Goal: Information Seeking & Learning: Learn about a topic

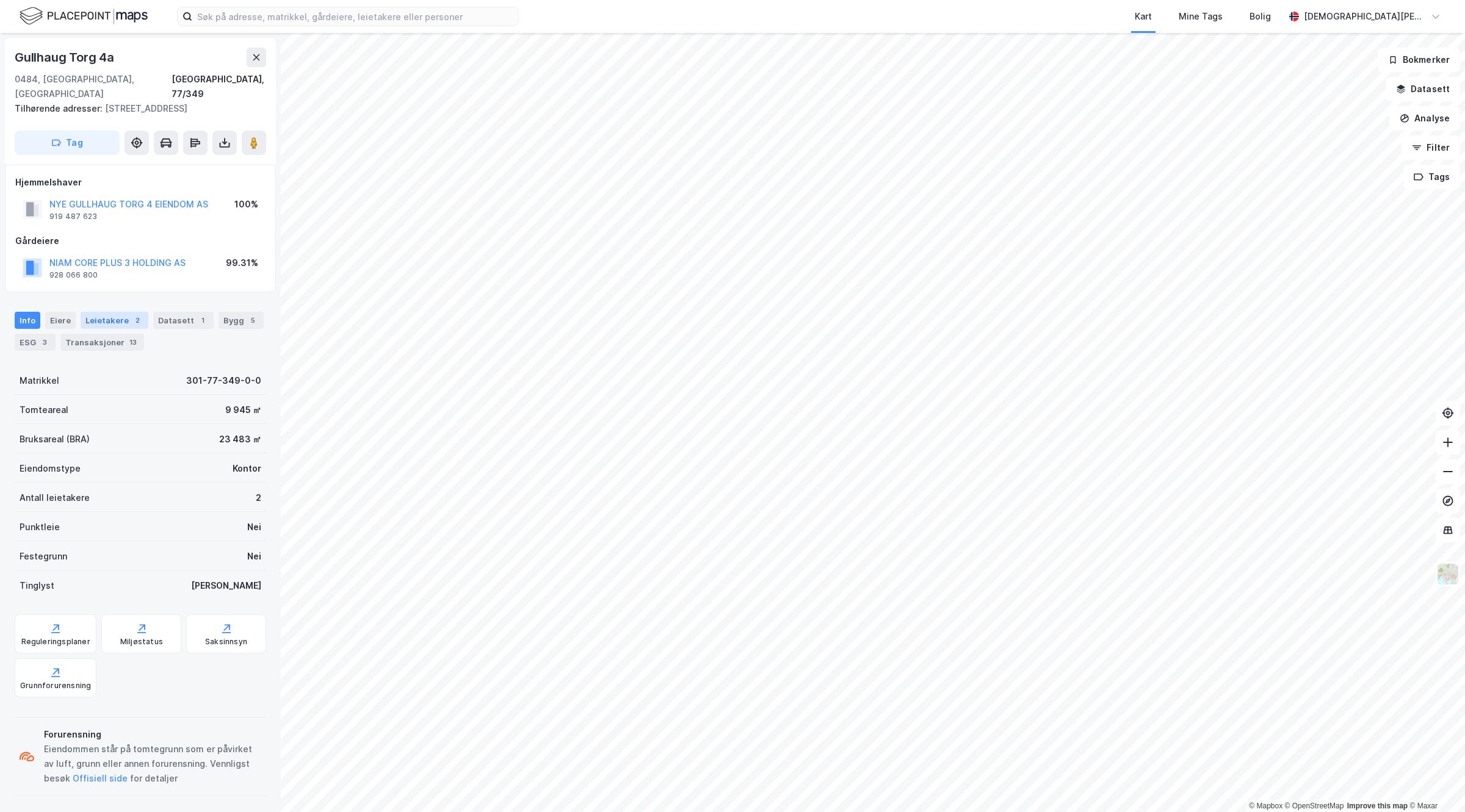
click at [111, 312] on div "Leietakere 2" at bounding box center [114, 320] width 68 height 17
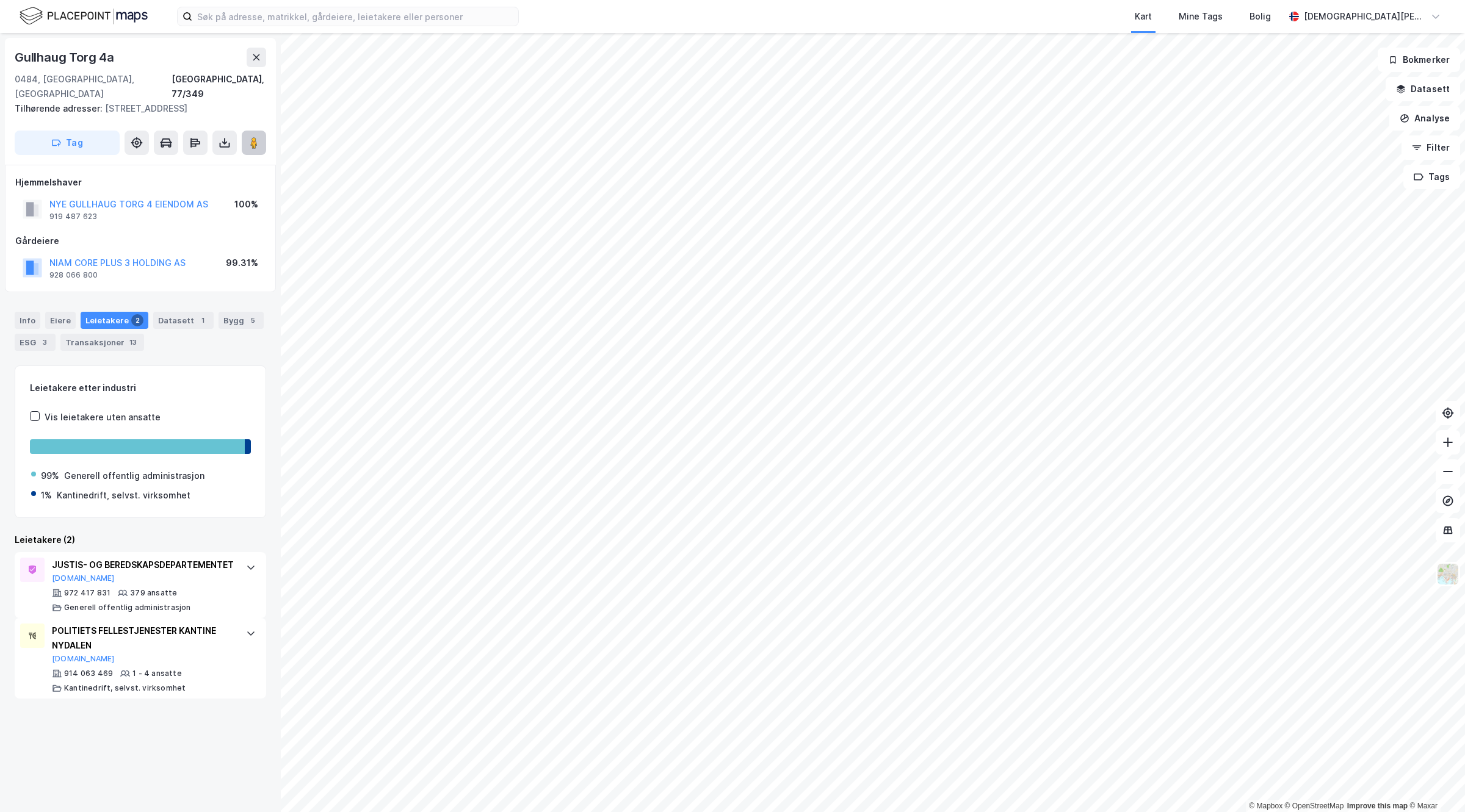
click at [251, 137] on image at bounding box center [254, 142] width 7 height 12
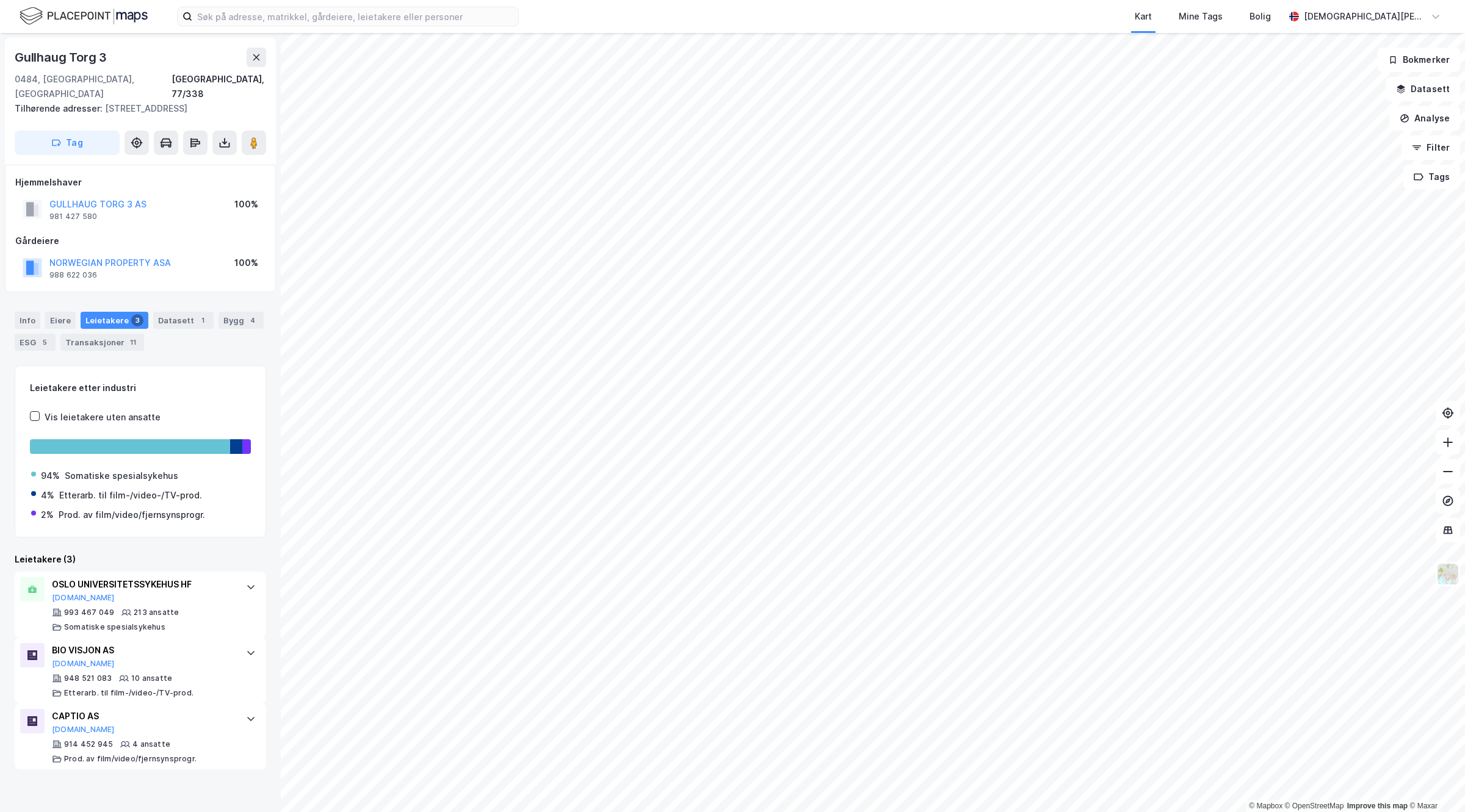
click at [132, 256] on div "NORWEGIAN PROPERTY ASA" at bounding box center [110, 263] width 121 height 14
click at [0, 0] on button "NORWEGIAN PROPERTY ASA" at bounding box center [0, 0] width 0 height 0
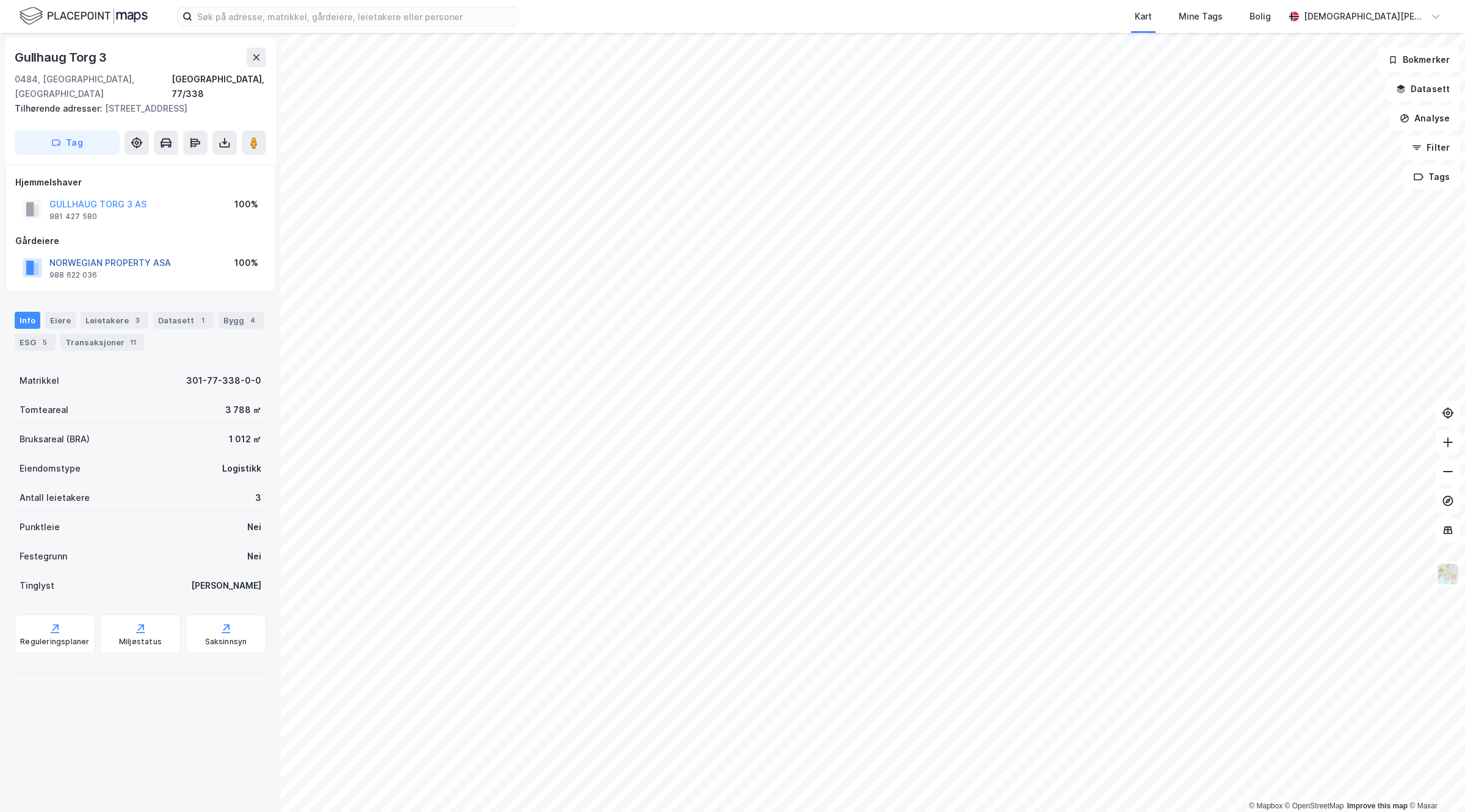
click at [0, 0] on button "NORWEGIAN PROPERTY ASA" at bounding box center [0, 0] width 0 height 0
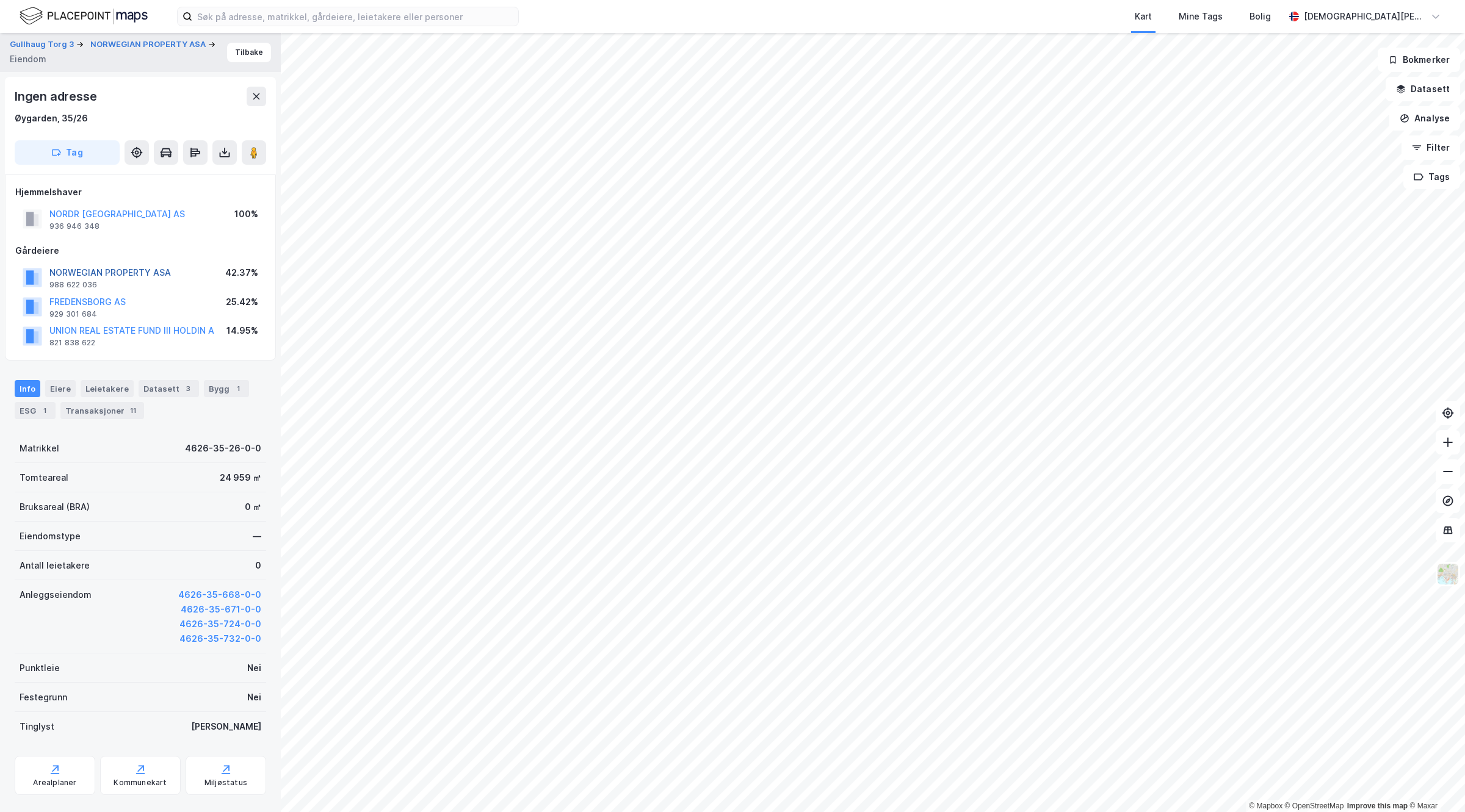
click at [0, 0] on button "NORWEGIAN PROPERTY ASA" at bounding box center [0, 0] width 0 height 0
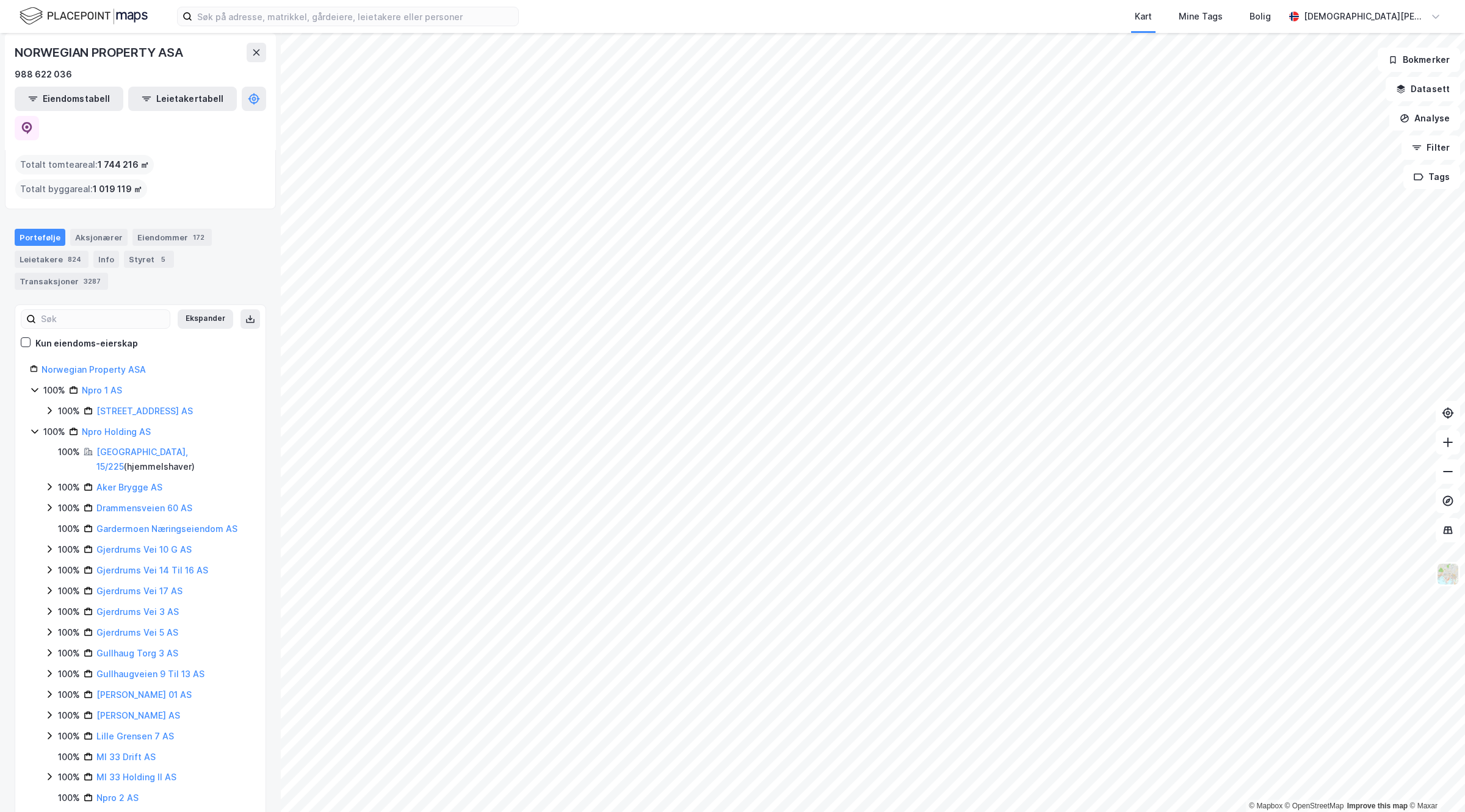
scroll to position [77, 0]
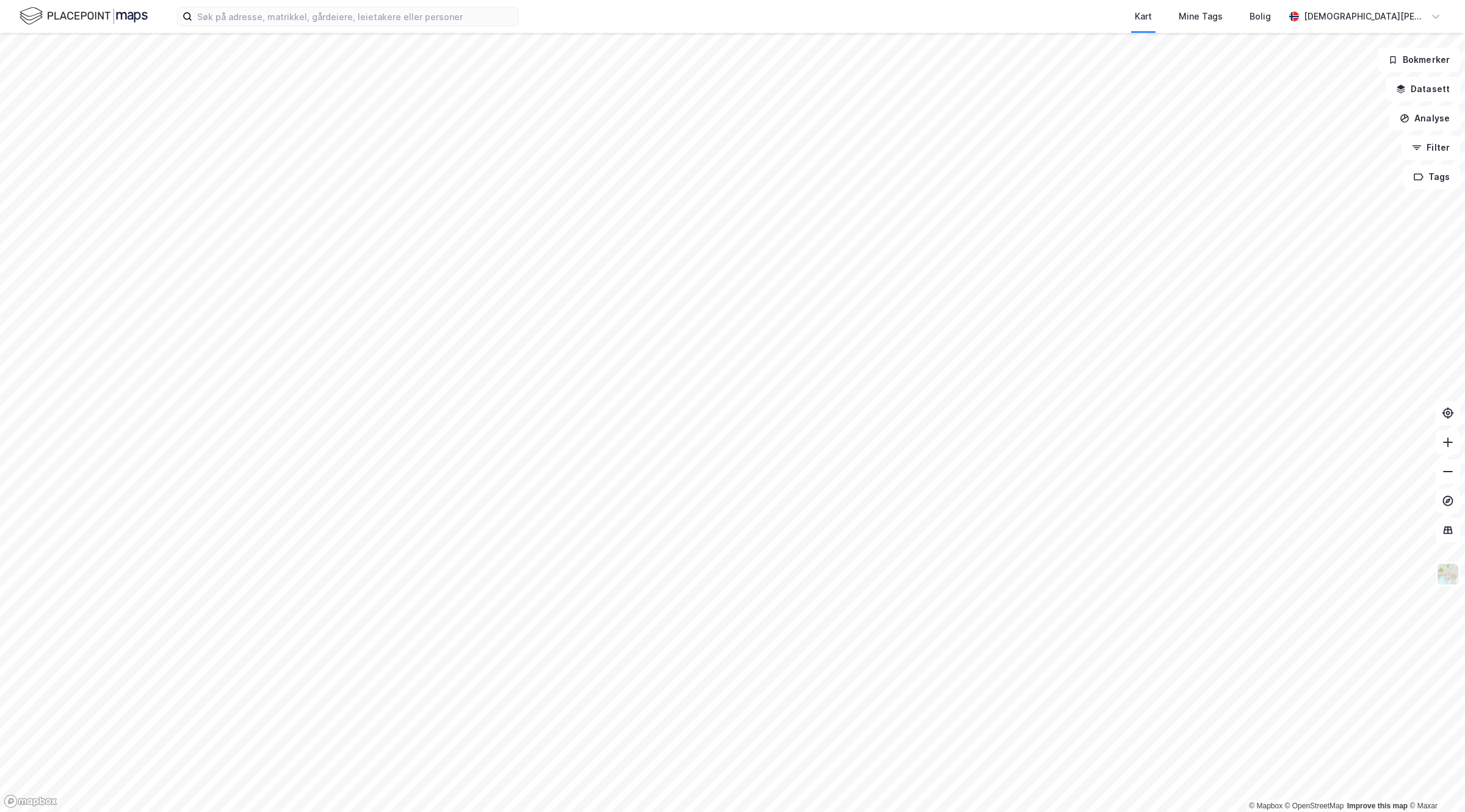
click at [1102, 0] on html "Kart Mine Tags Bolig Christian Westad © Mapbox © OpenStreetMap Improve this map…" at bounding box center [732, 406] width 1465 height 812
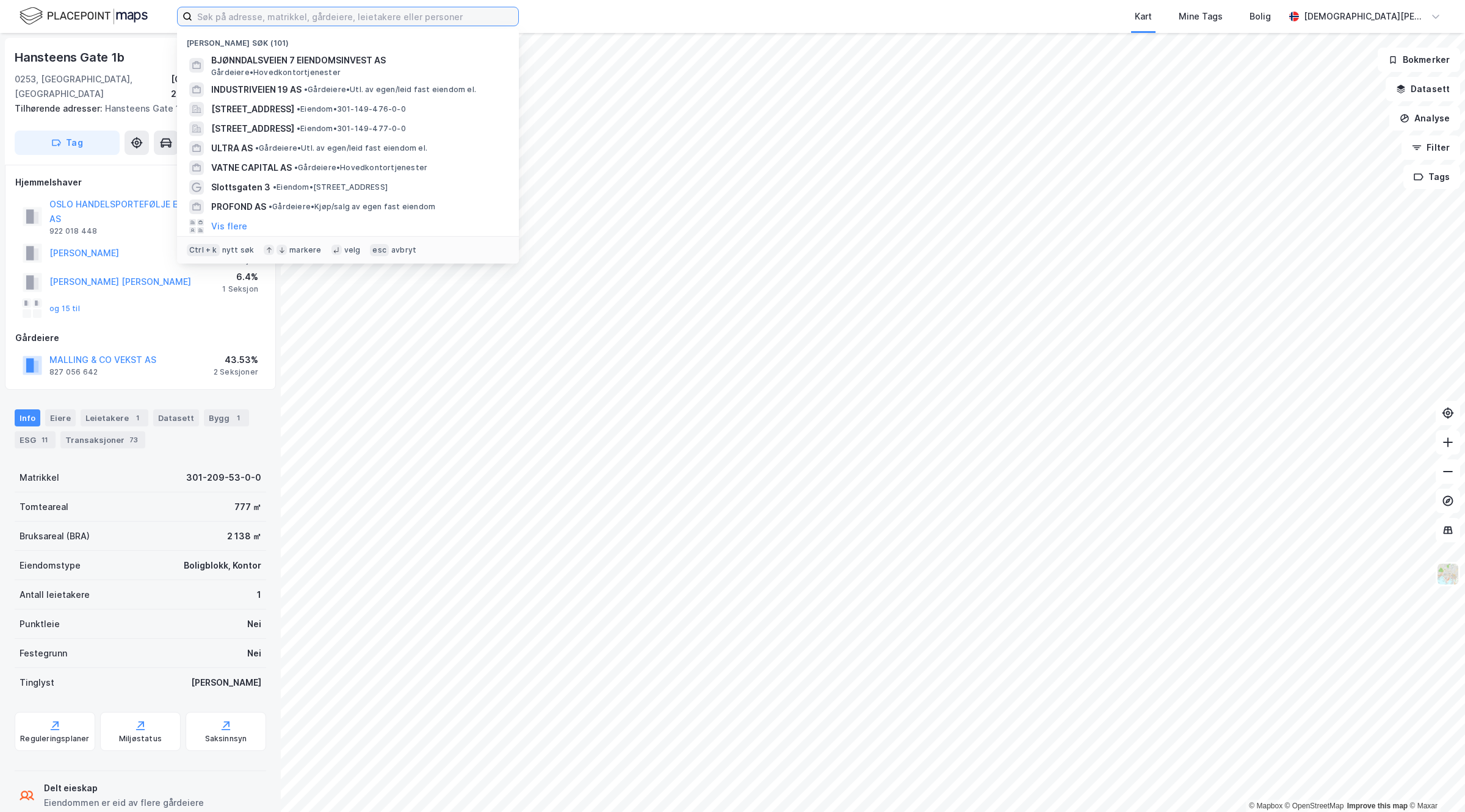
click at [263, 17] on input at bounding box center [355, 16] width 326 height 18
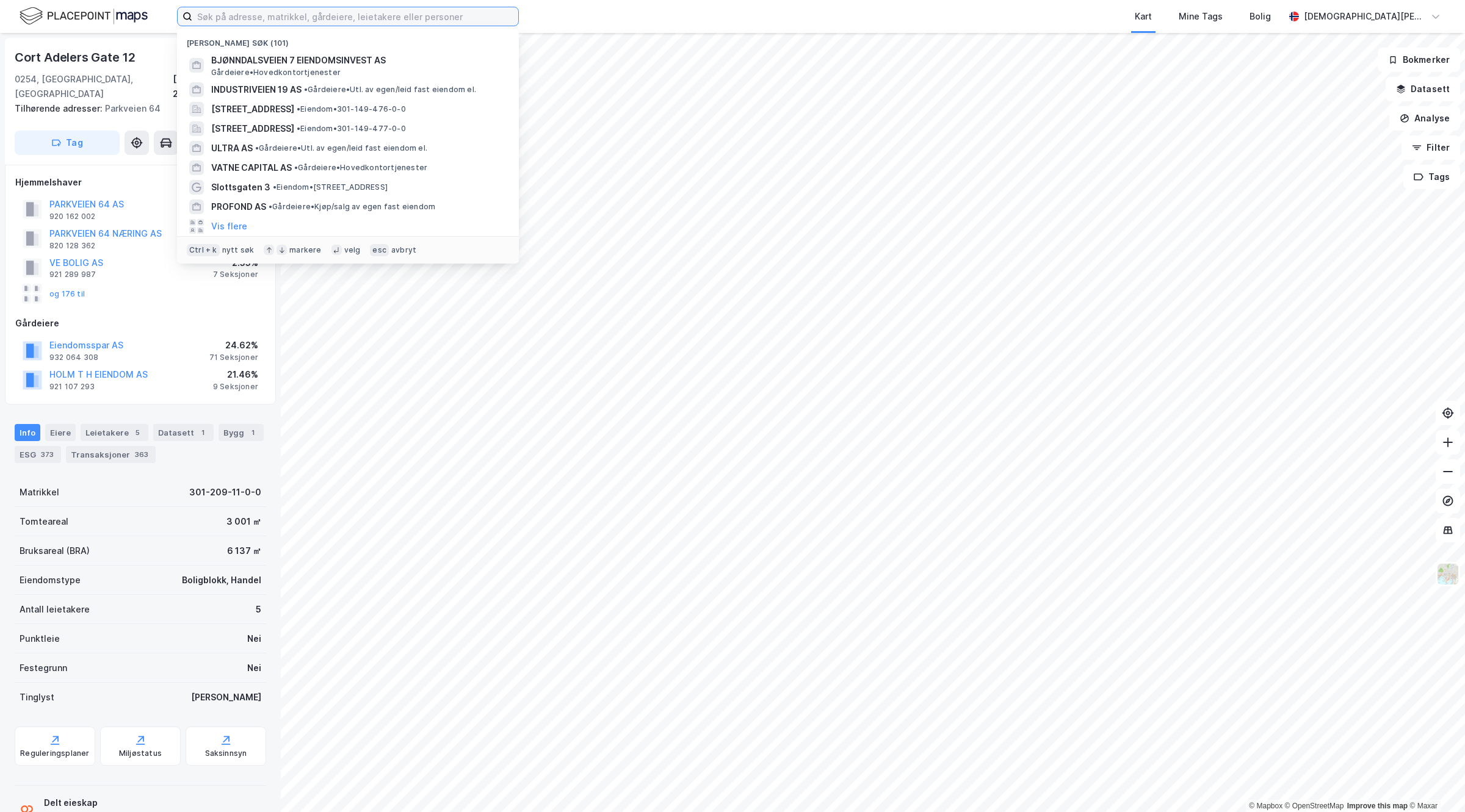
click at [302, 12] on input at bounding box center [355, 16] width 326 height 18
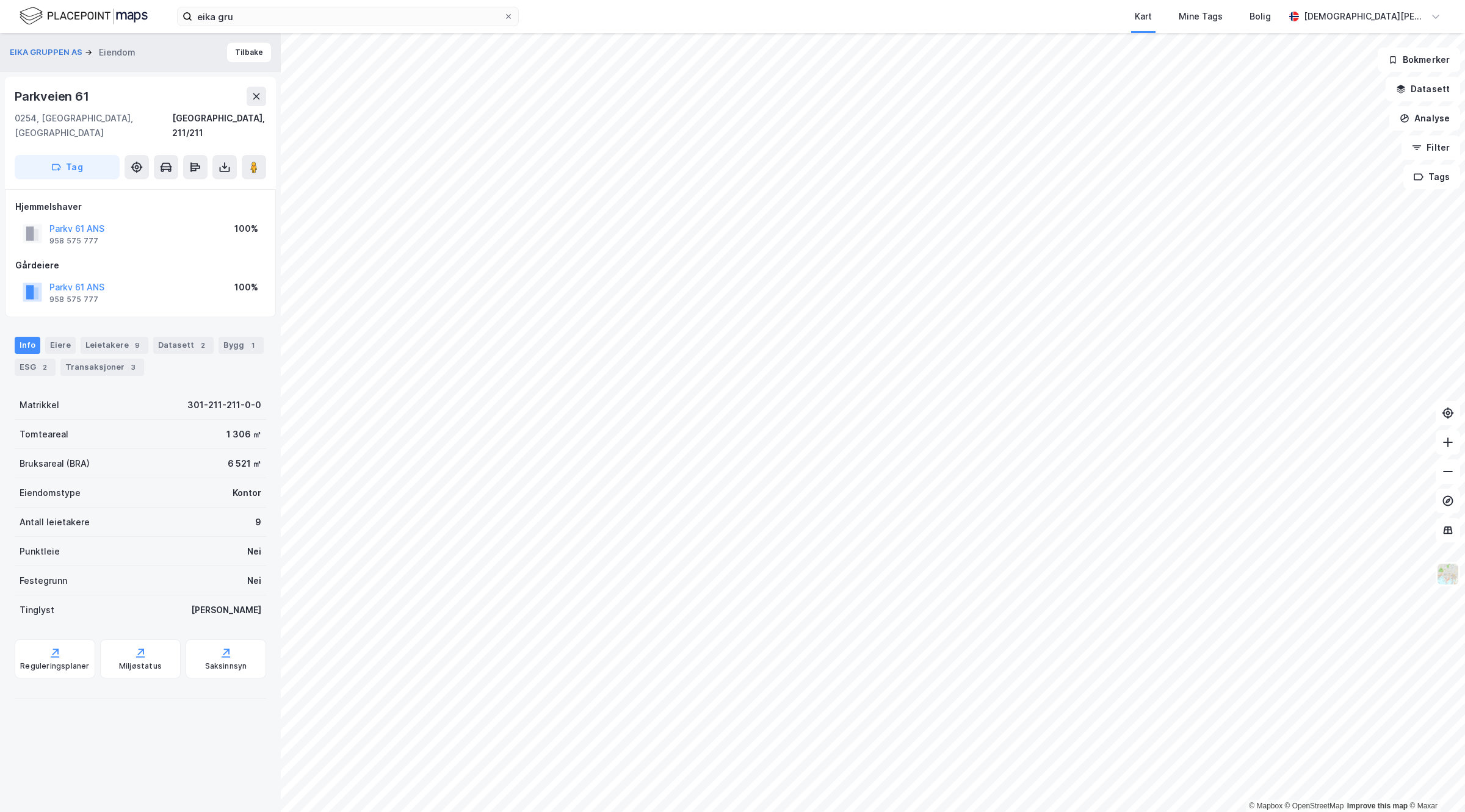
click at [228, 456] on div "6 521 ㎡" at bounding box center [244, 463] width 33 height 14
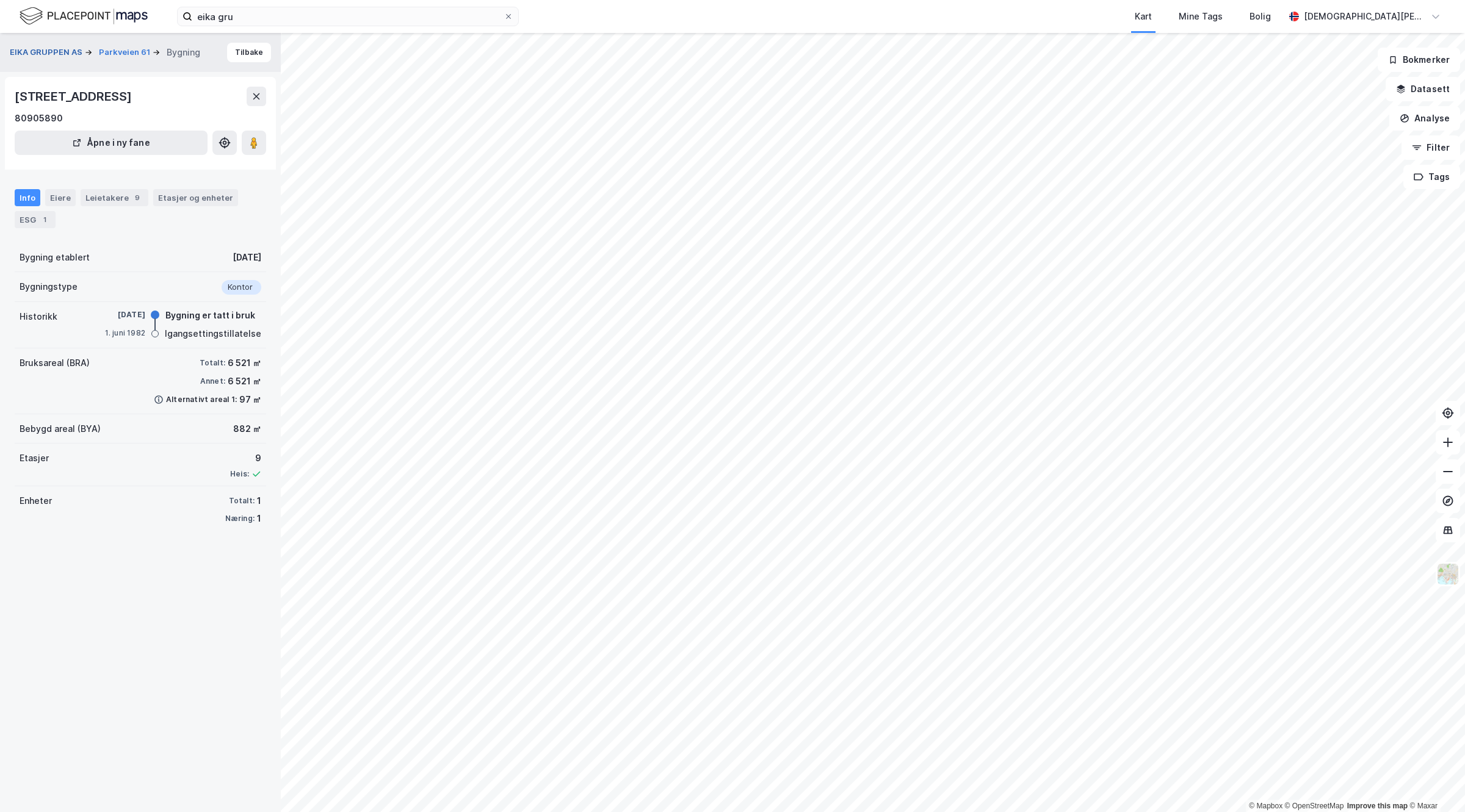
click at [64, 50] on button "EIKA GRUPPEN AS" at bounding box center [48, 52] width 75 height 12
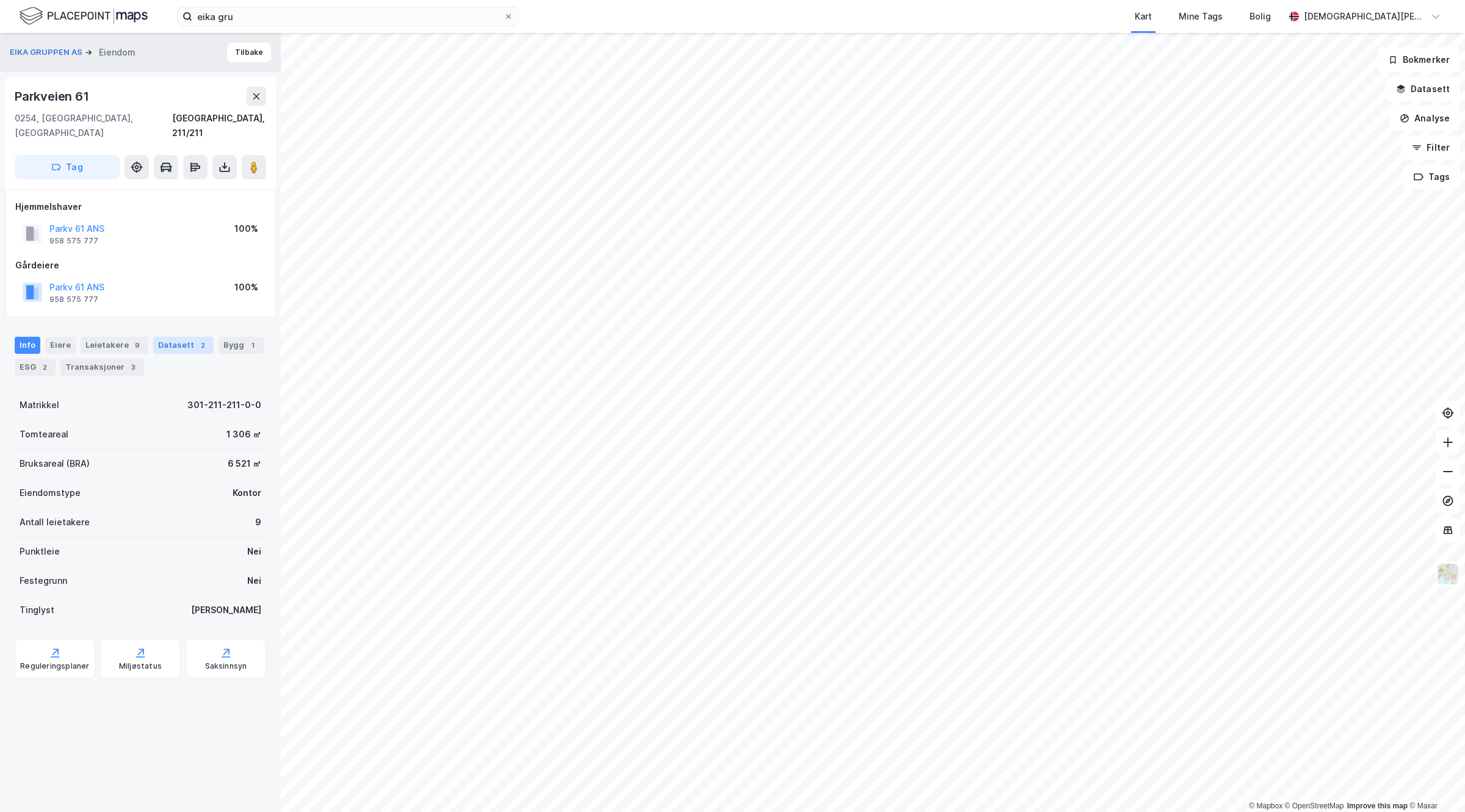
click at [184, 337] on div "Datasett 2" at bounding box center [184, 346] width 61 height 17
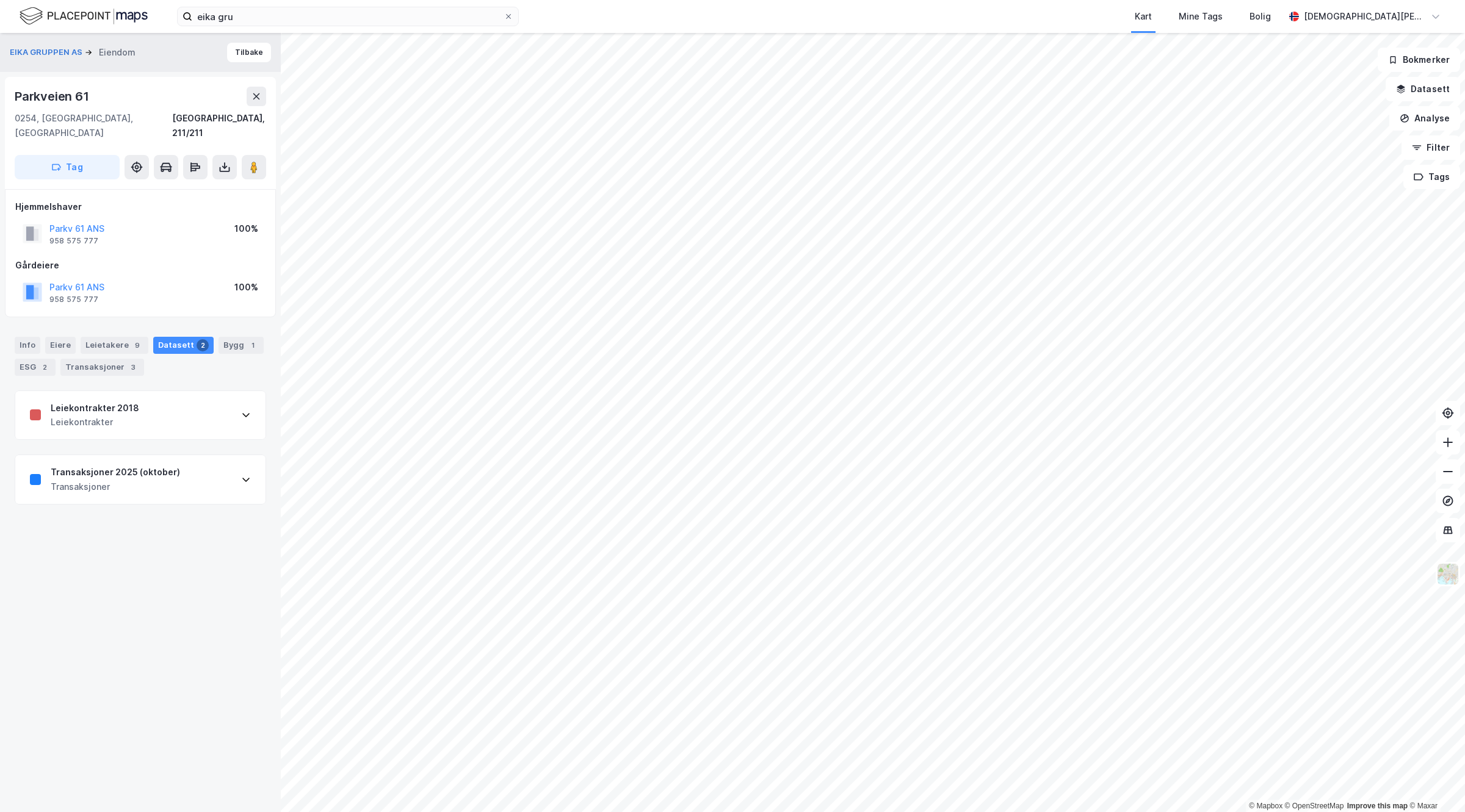
click at [197, 478] on div "Transaksjoner 2025 (oktober) Transaksjoner" at bounding box center [140, 480] width 250 height 49
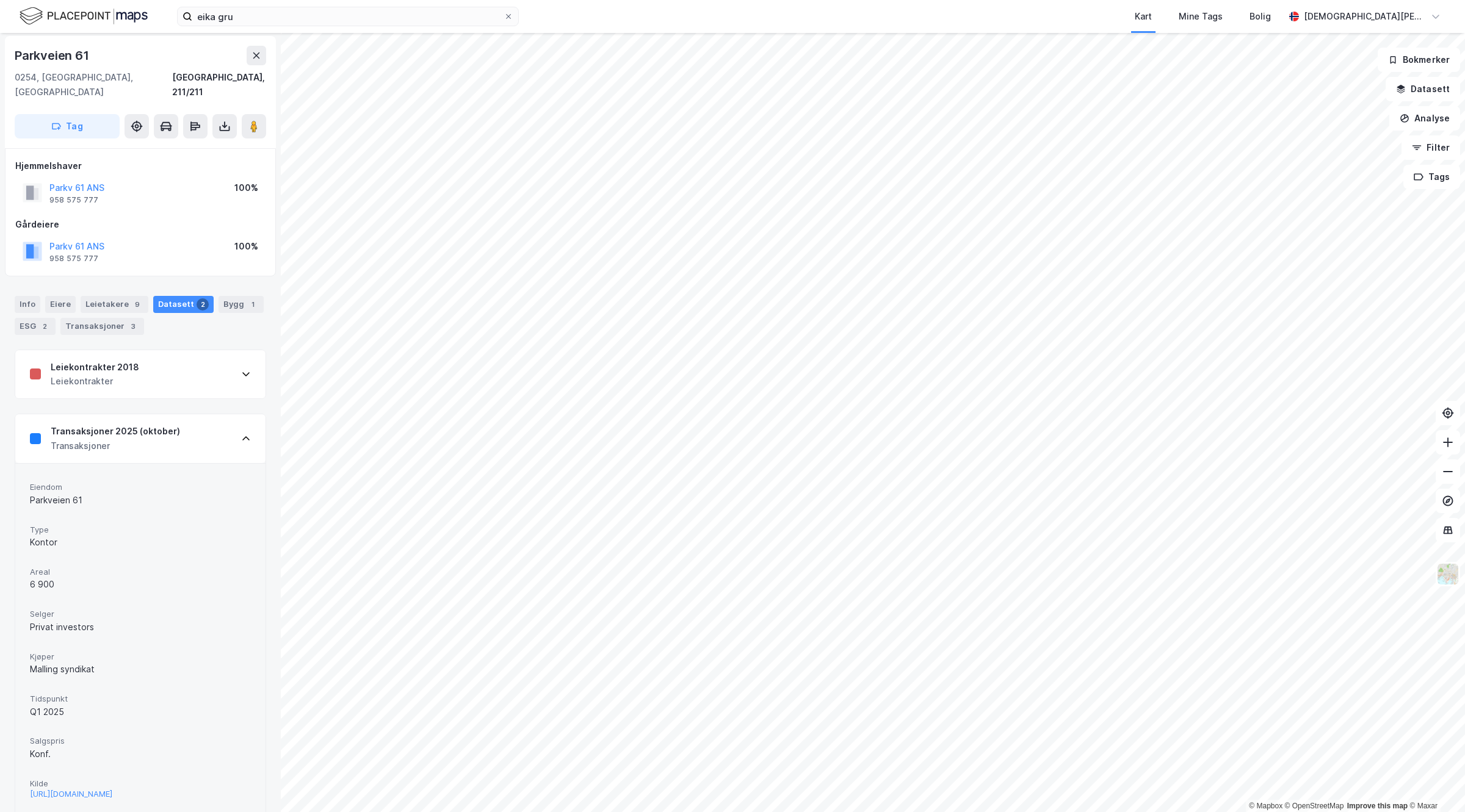
scroll to position [80, 0]
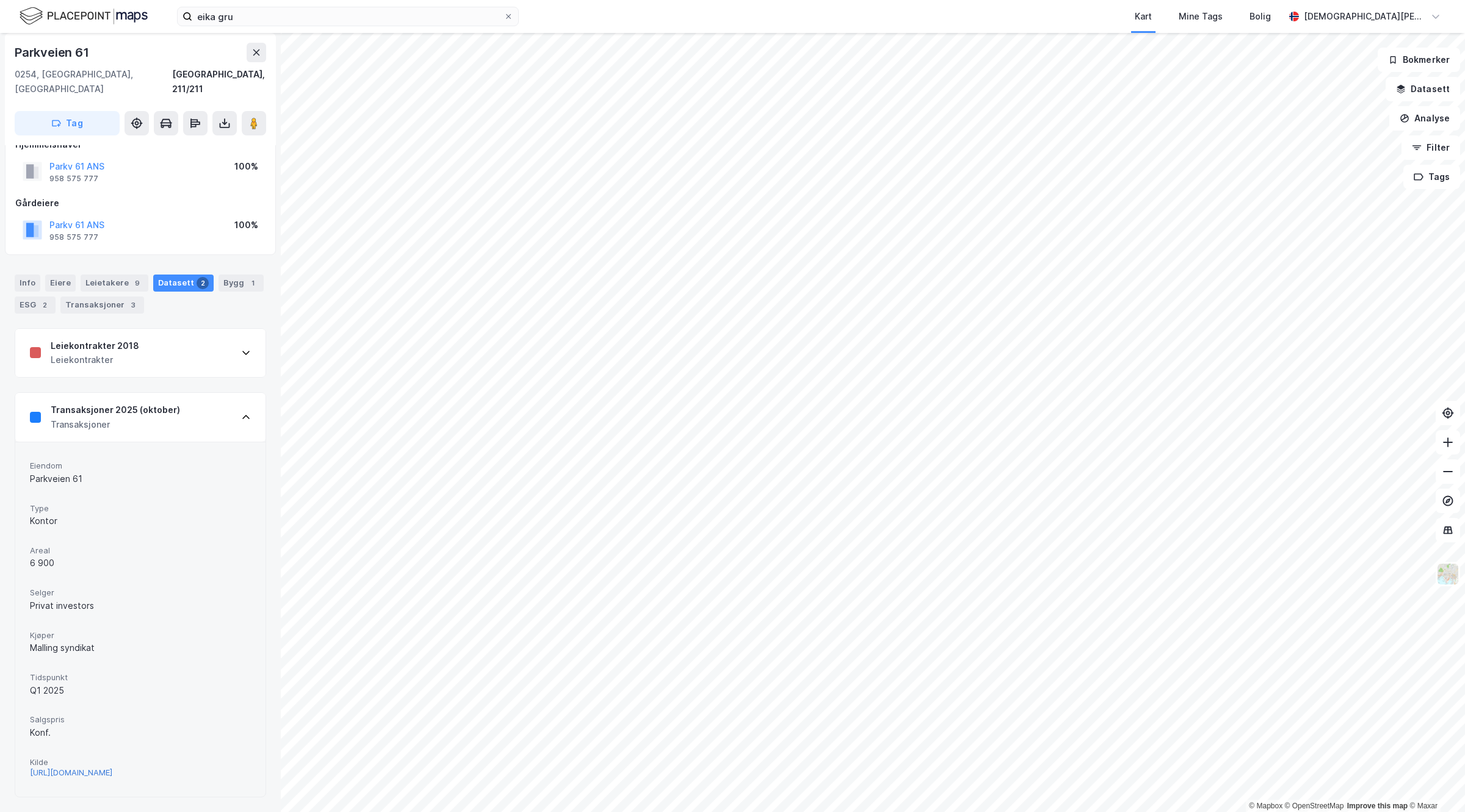
click at [112, 768] on div "https://www.estatenyheter.no/gjensidige-forsikring-gjensidige-pensjonsforsikrin…" at bounding box center [71, 773] width 82 height 10
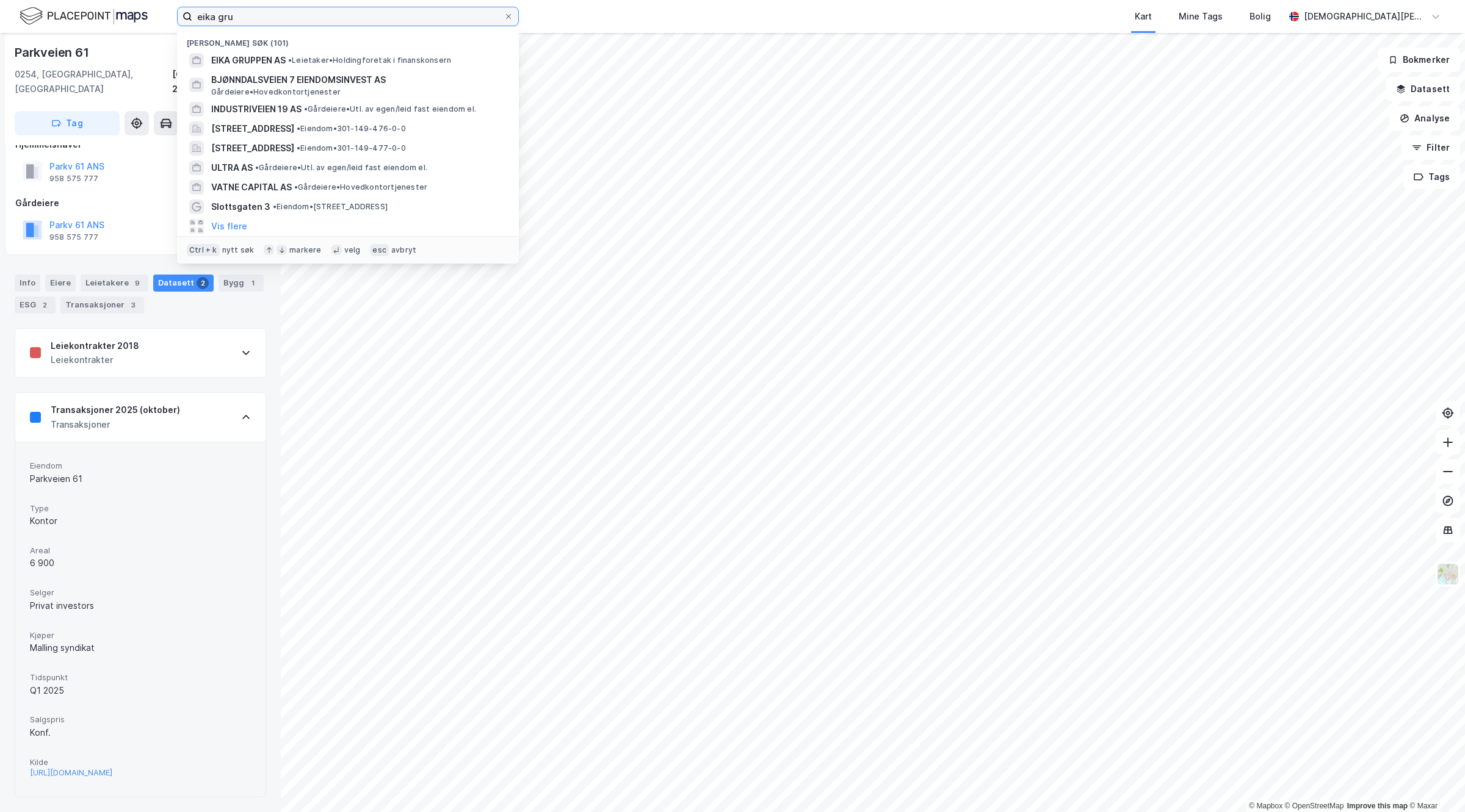
drag, startPoint x: 260, startPoint y: 9, endPoint x: -7, endPoint y: 37, distance: 268.5
click at [0, 37] on html "eika gru Nylige søk (101) EIKA GRUPPEN AS • Leietaker • Holdingforetak i finans…" at bounding box center [732, 406] width 1465 height 812
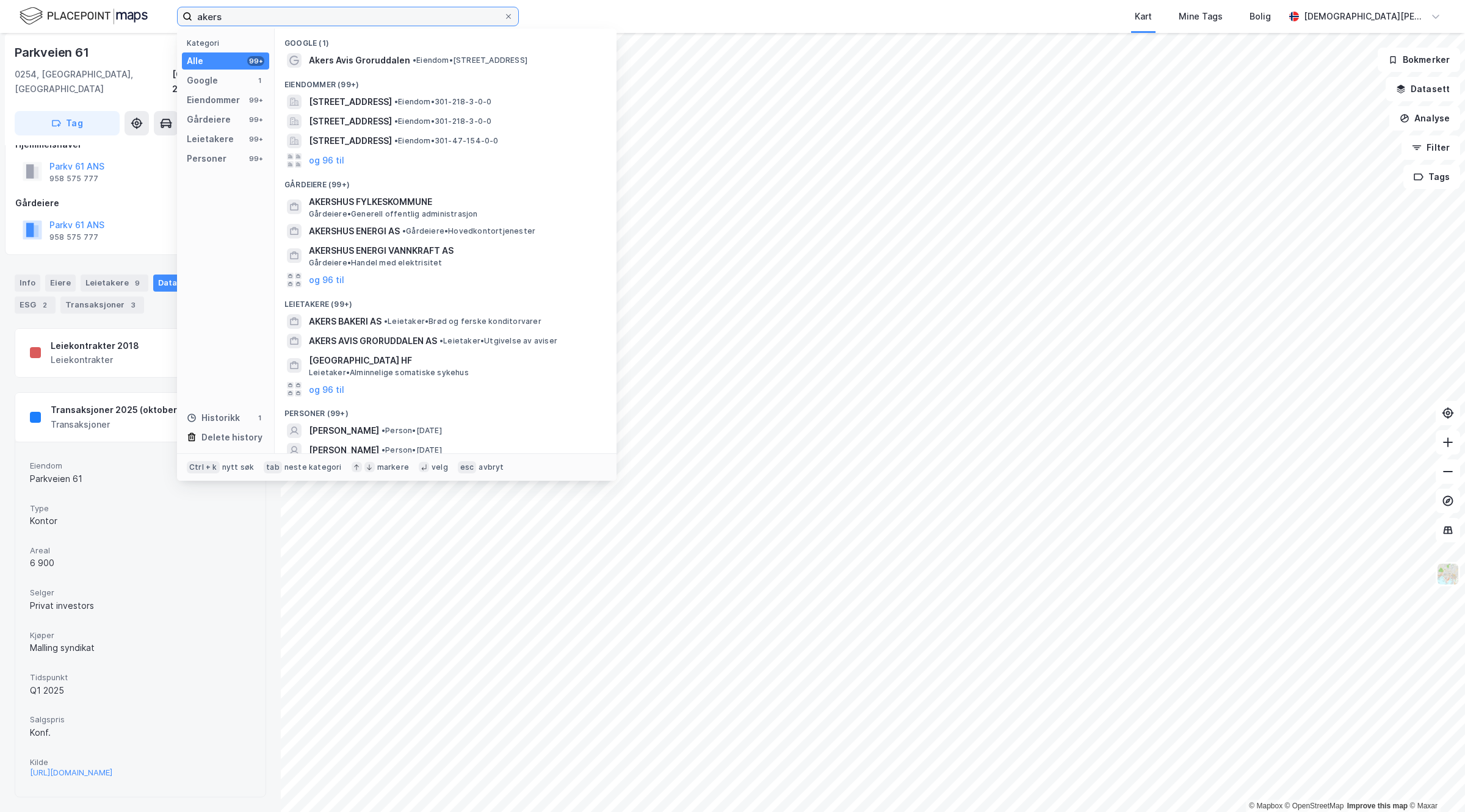
type input "akers"
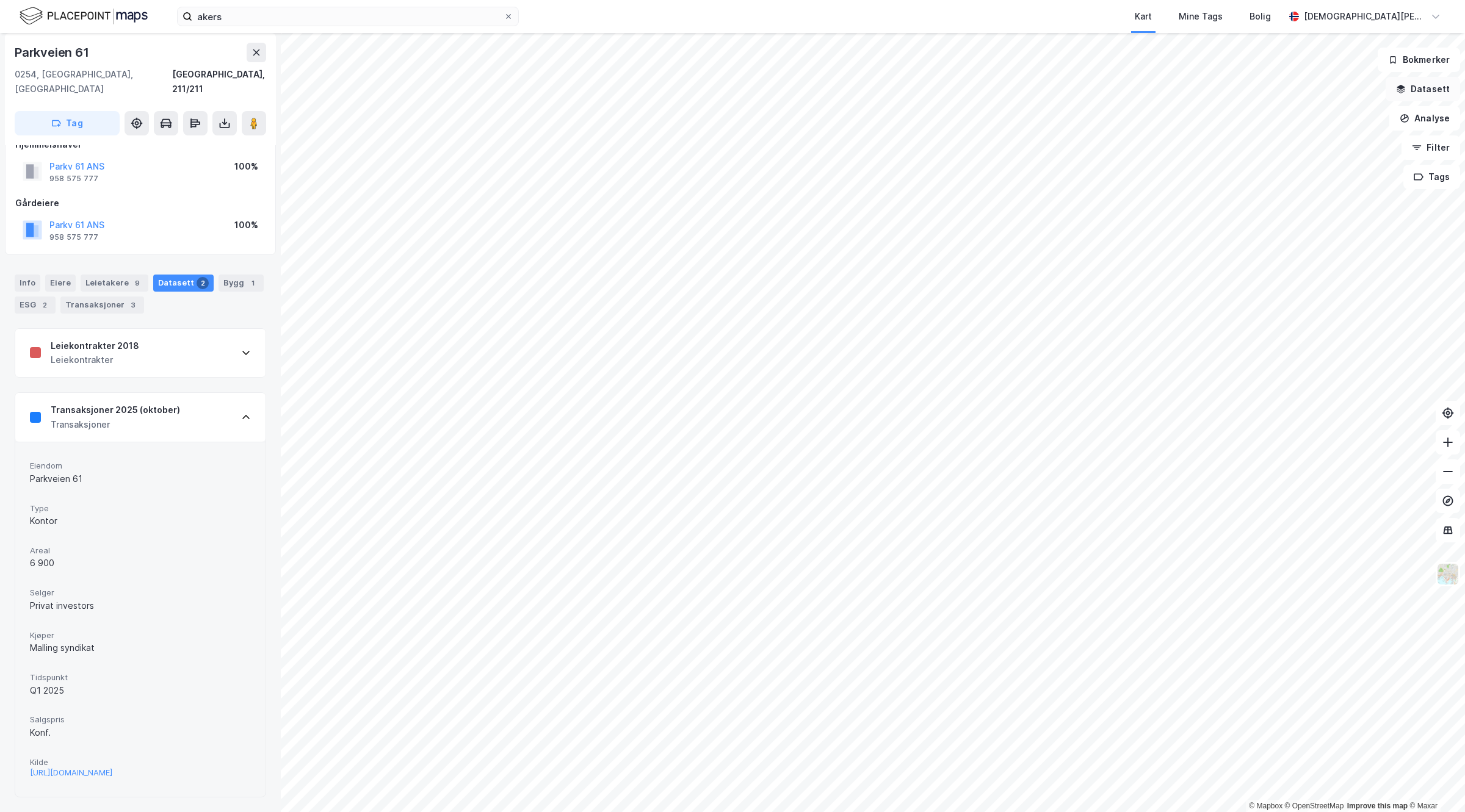
click at [1427, 87] on button "Datasett" at bounding box center [1422, 89] width 74 height 25
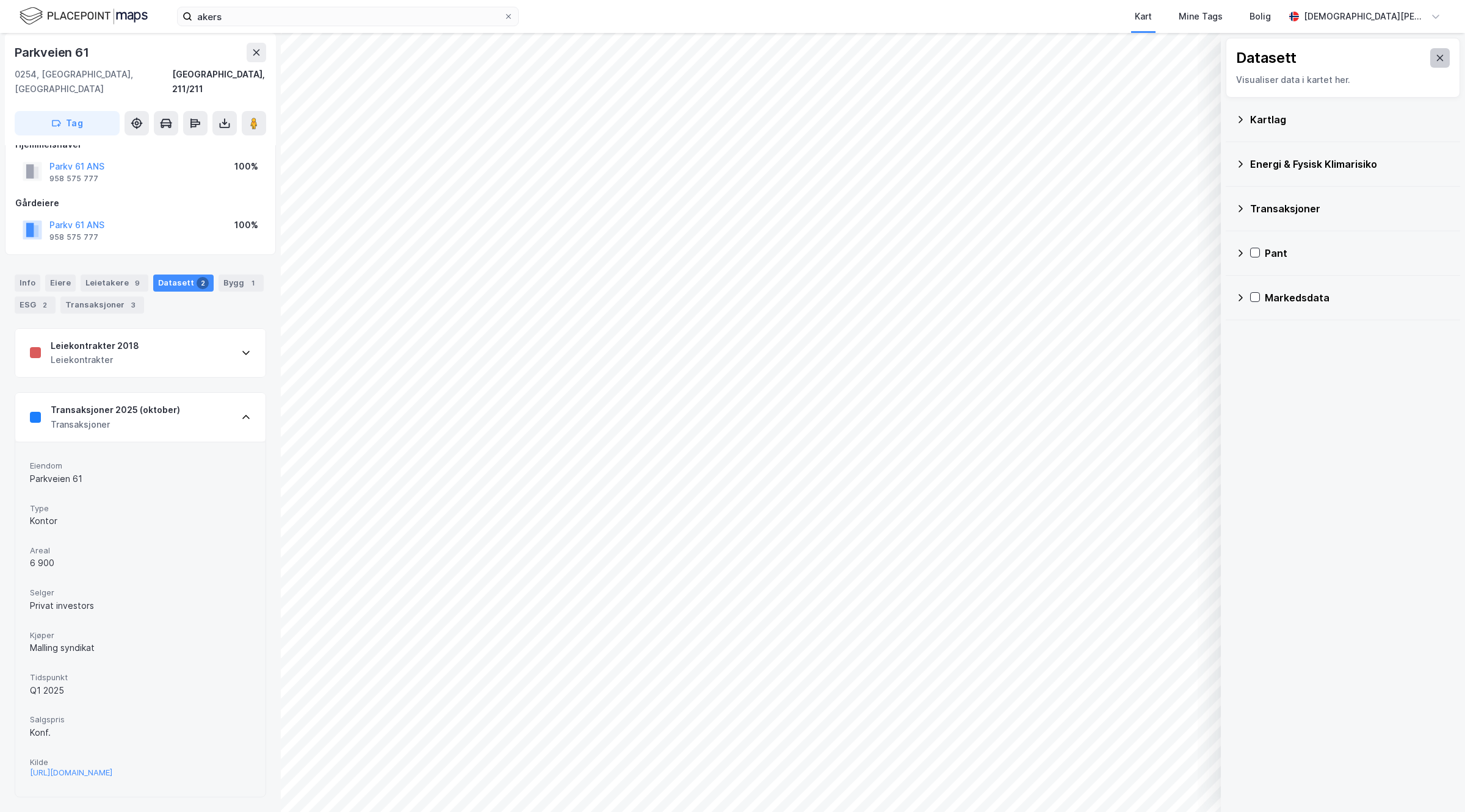
click at [1435, 56] on icon at bounding box center [1440, 58] width 10 height 10
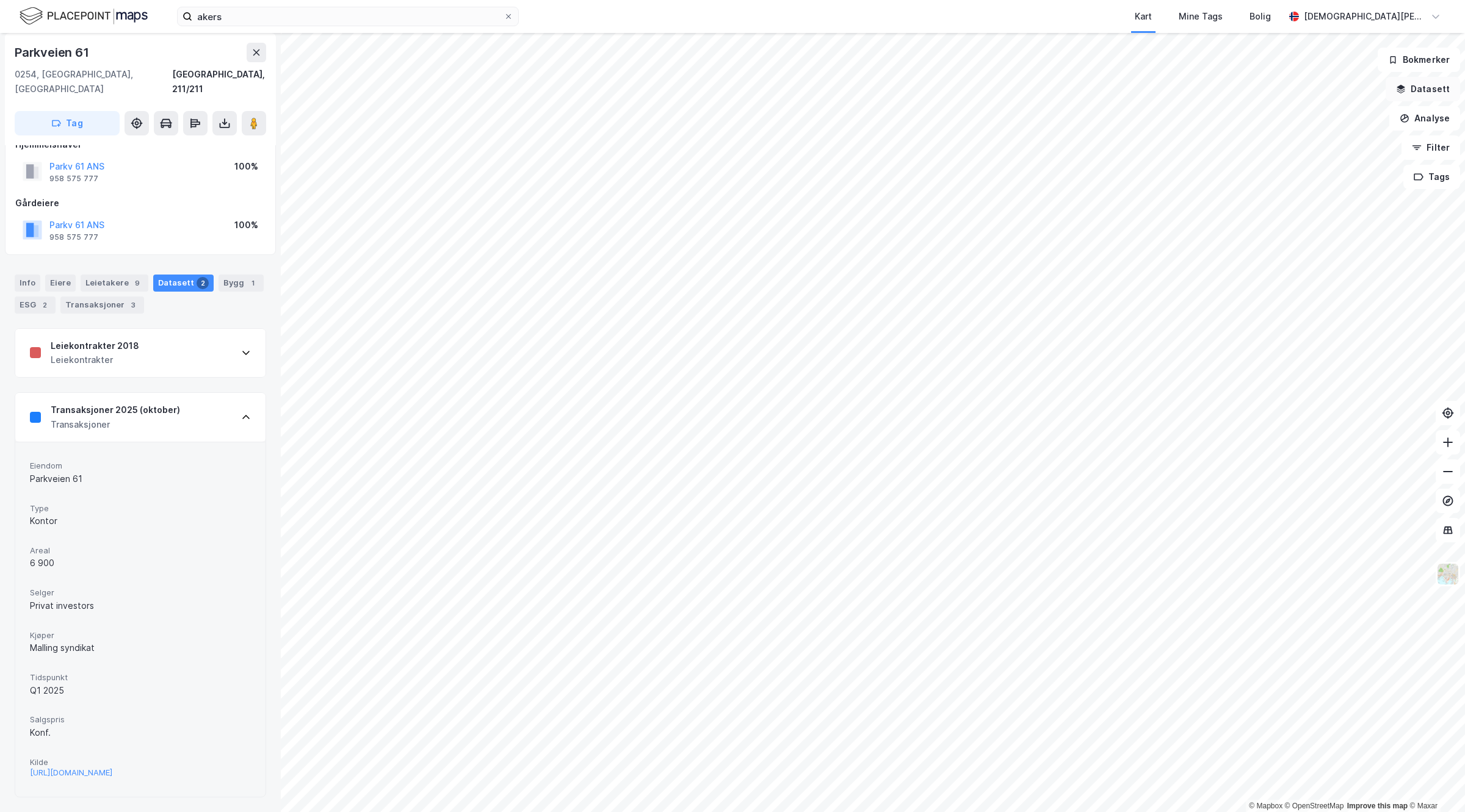
click at [1424, 83] on button "Datasett" at bounding box center [1422, 89] width 74 height 25
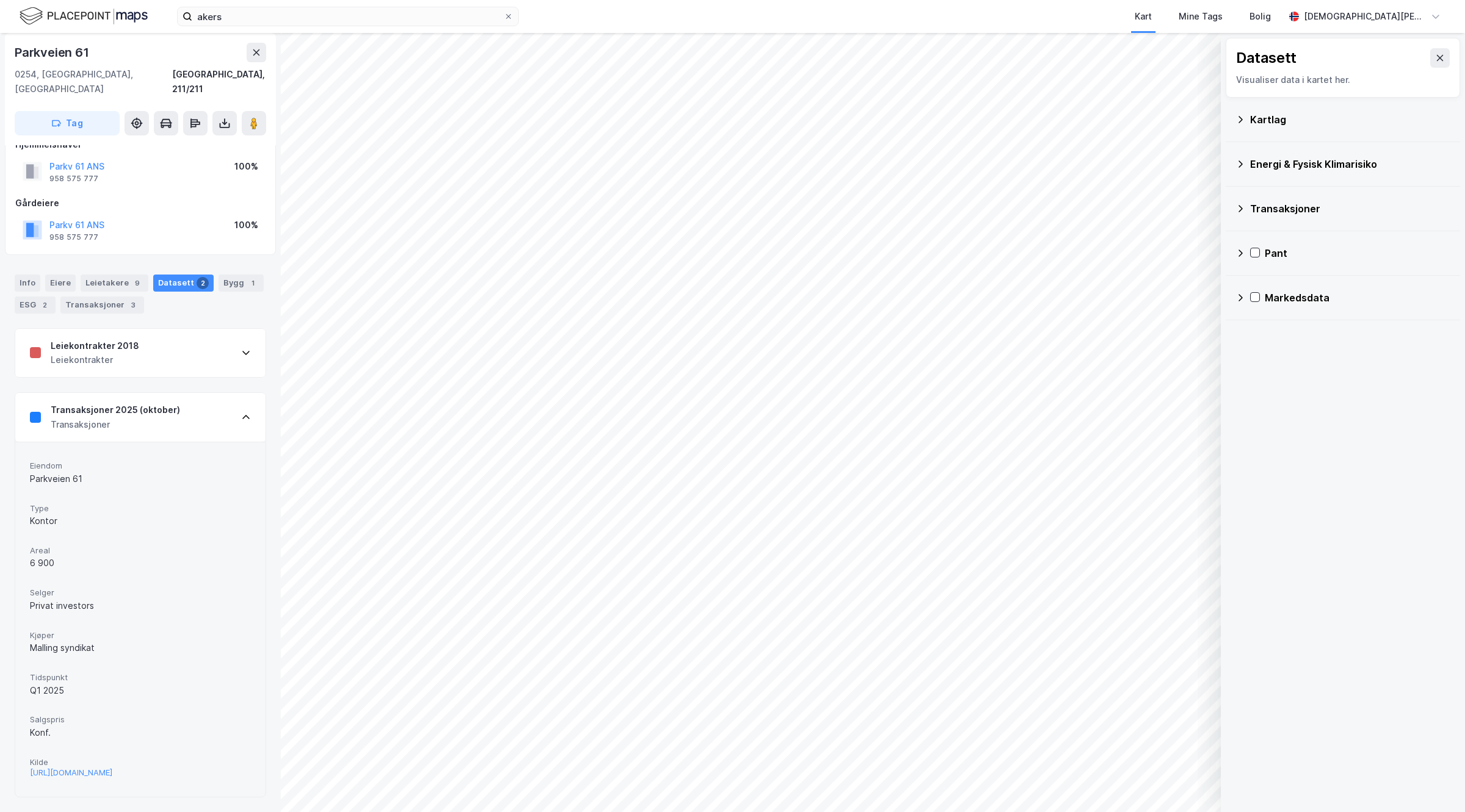
click at [1281, 197] on div "Transaksjoner" at bounding box center [1342, 208] width 215 height 30
click at [1320, 235] on div "Newsecs transaksjonsliste" at bounding box center [1365, 233] width 170 height 14
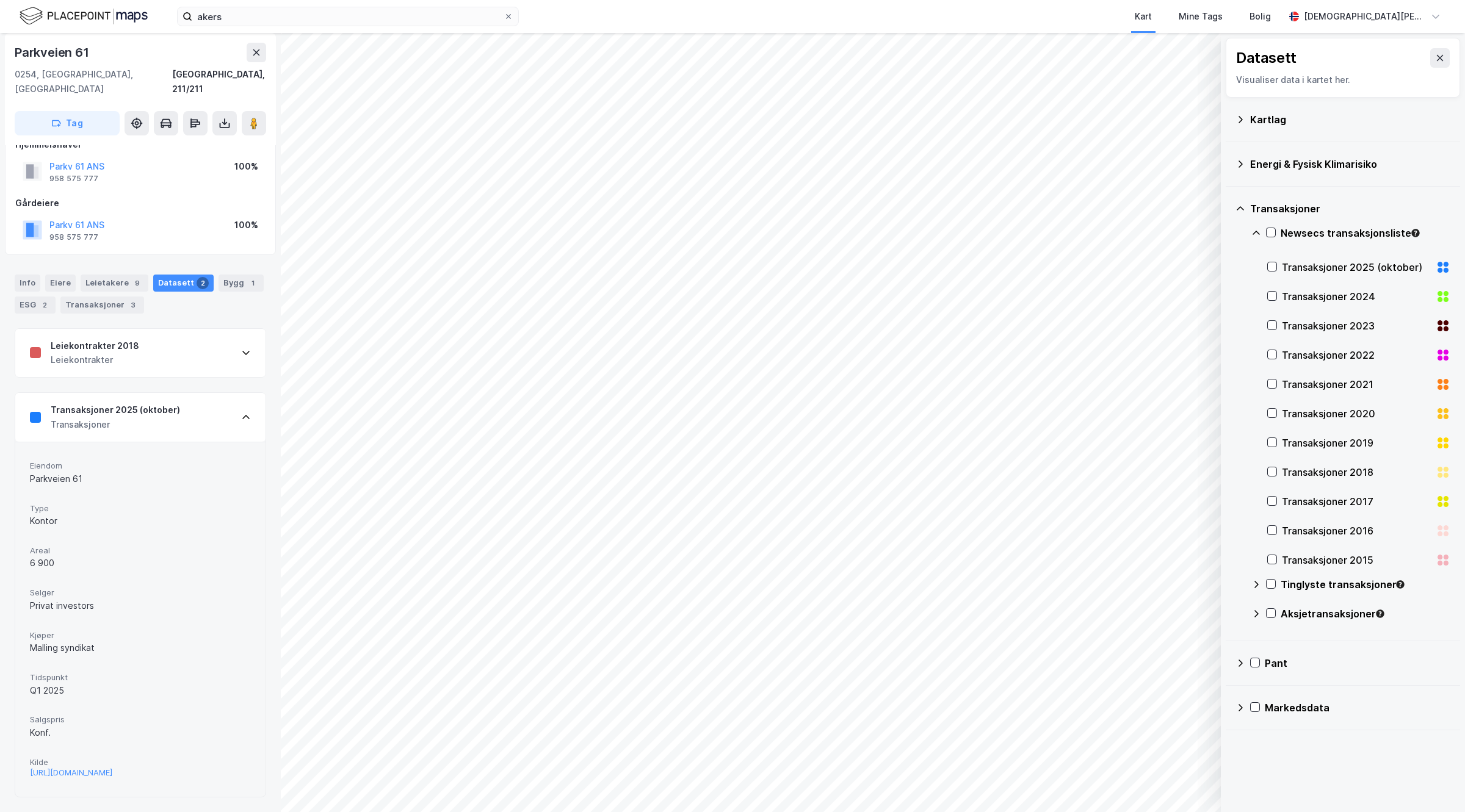
click at [1325, 260] on div "Transaksjoner 2025 (oktober)" at bounding box center [1356, 268] width 149 height 14
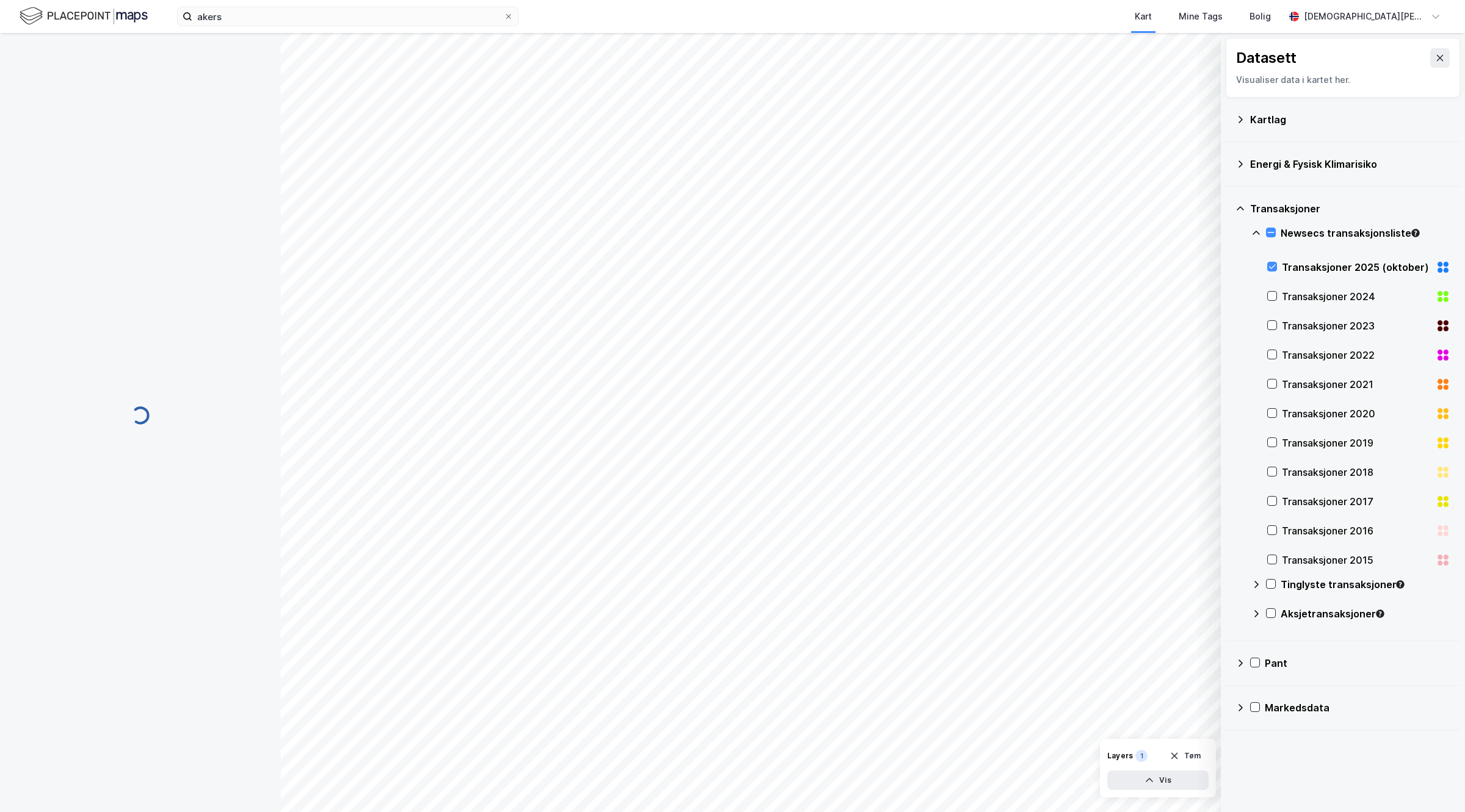
scroll to position [38, 0]
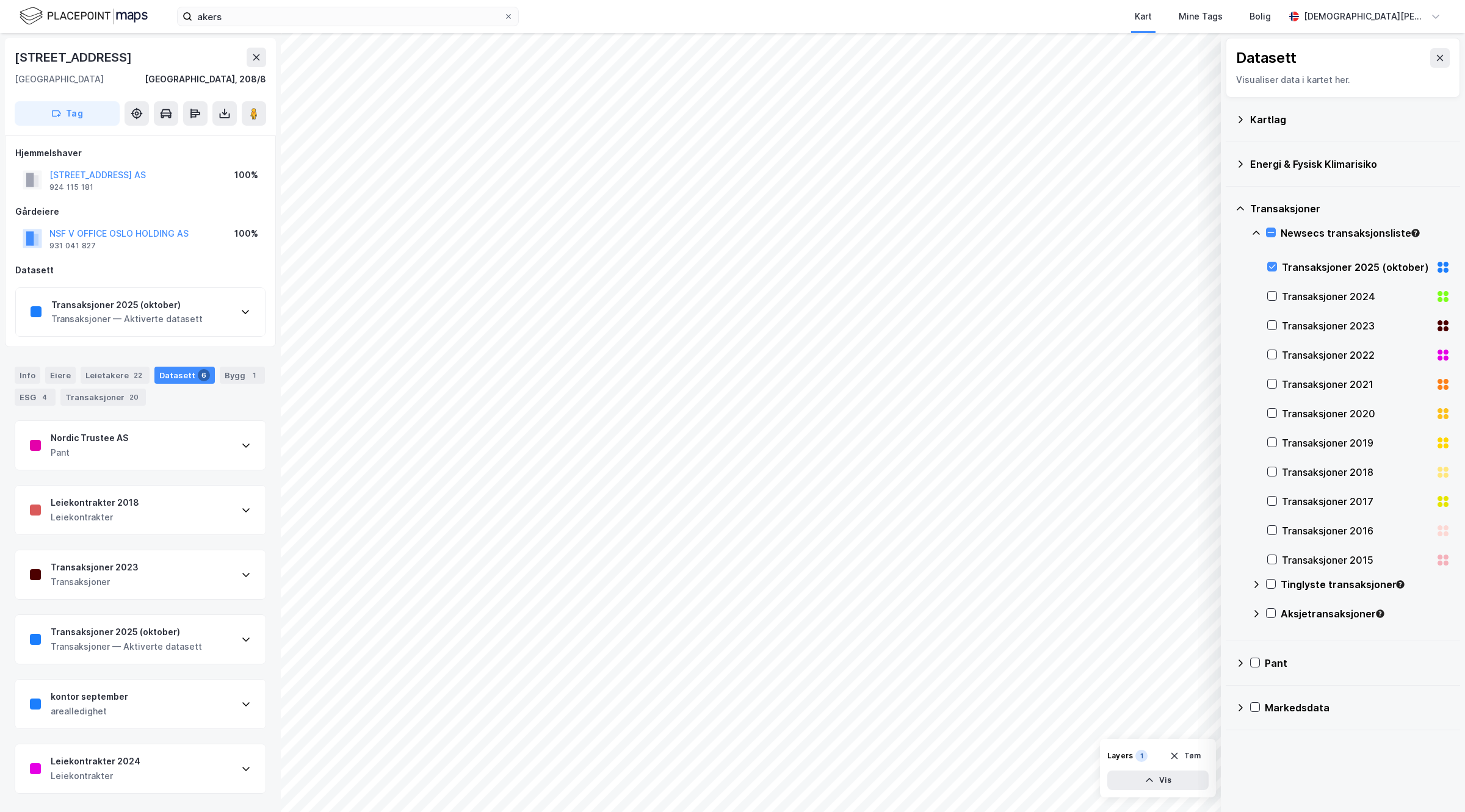
click at [181, 307] on div "Transaksjoner 2025 (oktober)" at bounding box center [127, 305] width 151 height 14
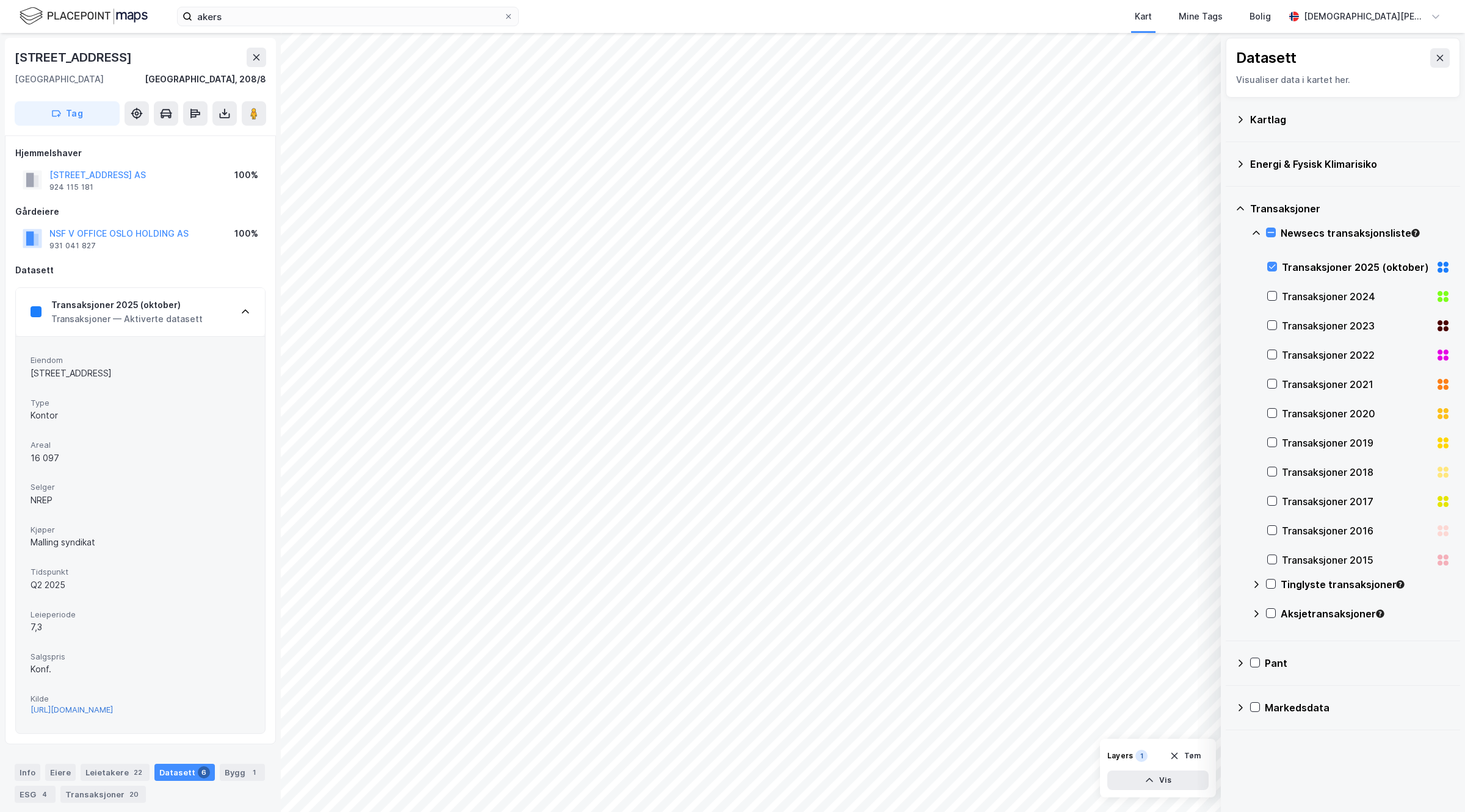
click at [113, 711] on div "https://www.estatenyheter.no/malling-co-investments-nrep-pluss/malling-og-nrep-…" at bounding box center [72, 710] width 82 height 10
click at [1268, 272] on div "© Mapbox © OpenStreetMap Improve this map © Maxar Datasett Visualiser data i ka…" at bounding box center [732, 423] width 1465 height 779
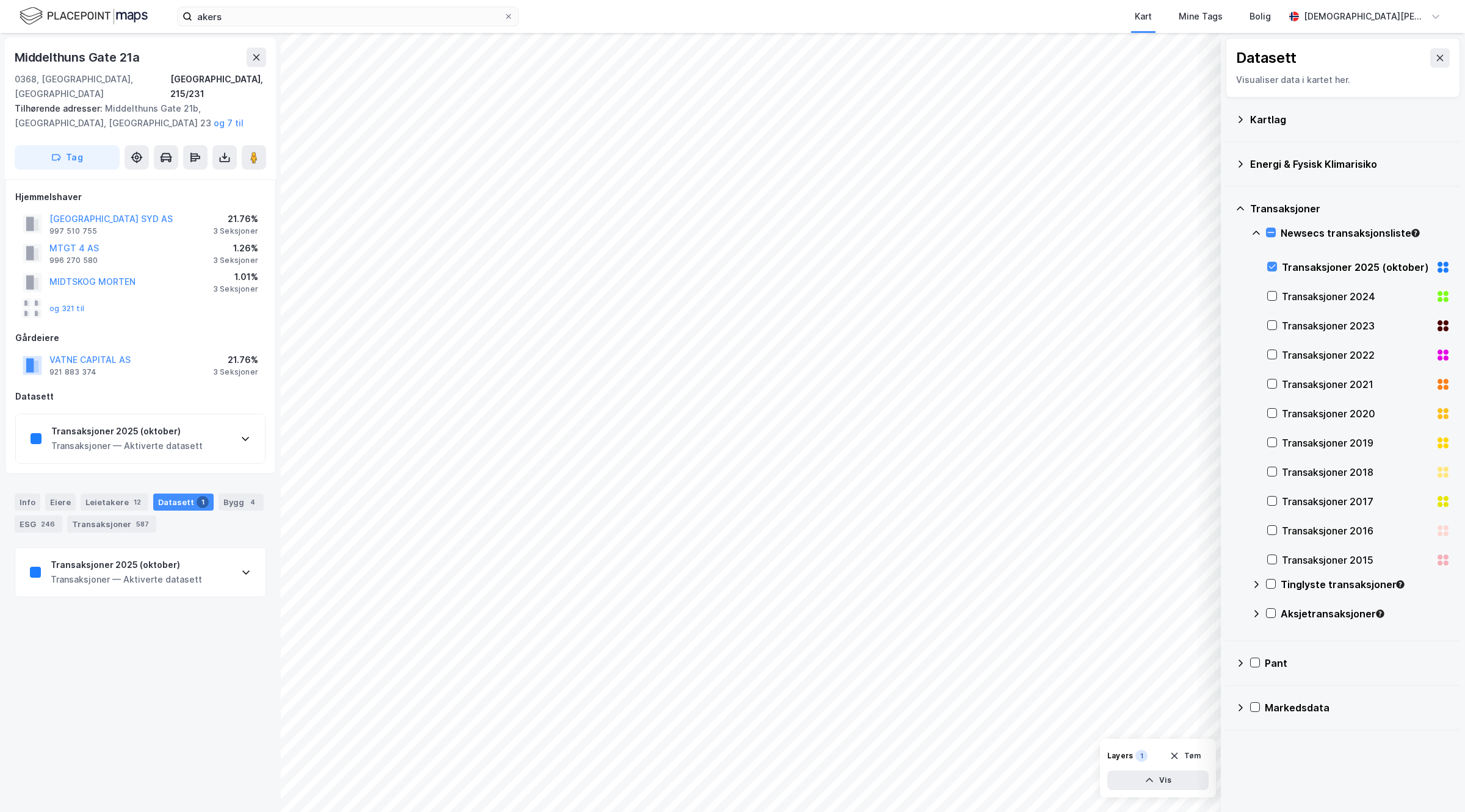
click at [170, 414] on div "Transaksjoner 2025 (oktober) Transaksjoner — Aktiverte datasett" at bounding box center [140, 439] width 249 height 49
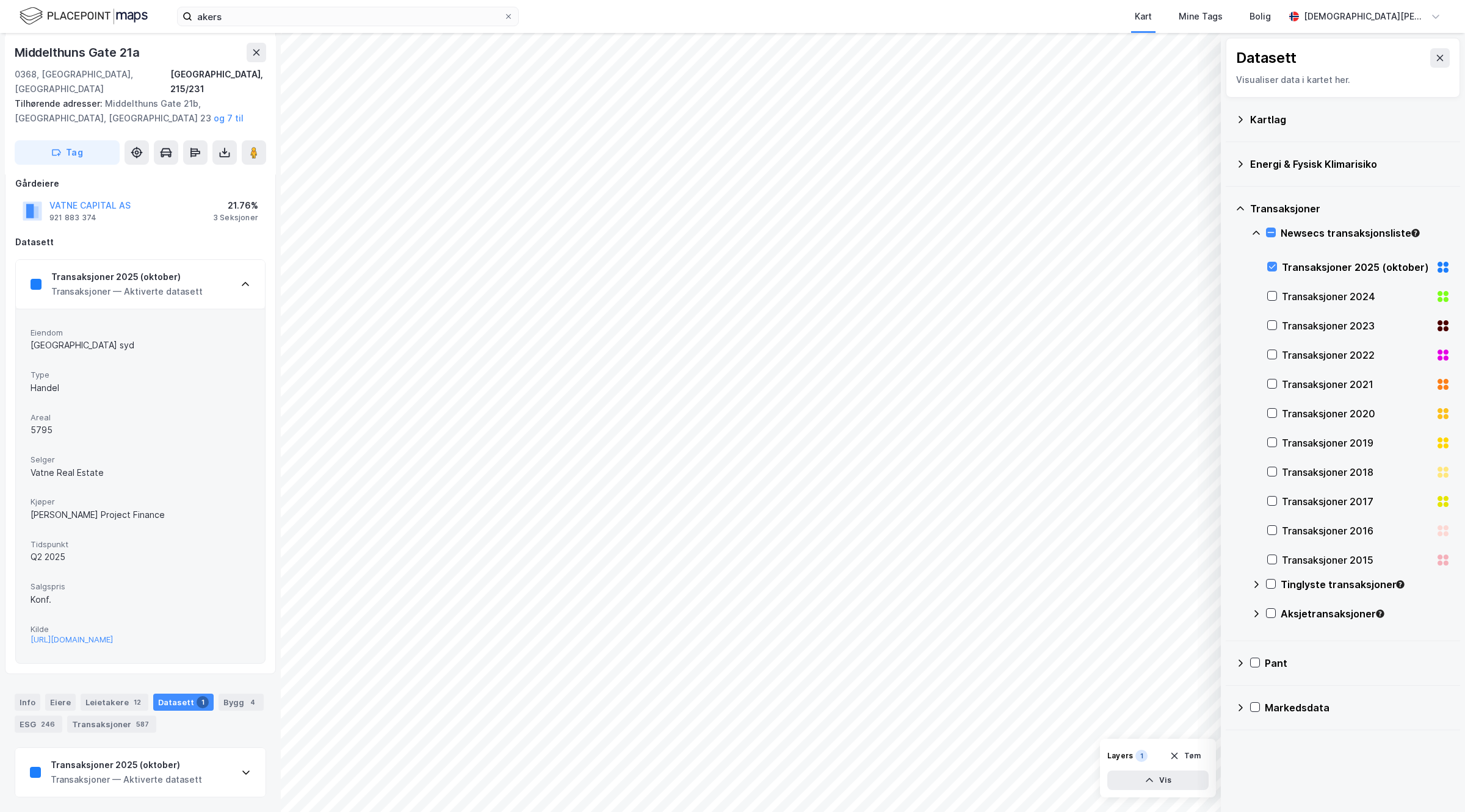
scroll to position [162, 0]
click at [113, 635] on div "https://www.estatenyheter.no/clarksons-project-finance-pluss-vatne-property/run…" at bounding box center [72, 640] width 82 height 10
click at [1430, 69] on div "Datasett Visualiser data i kartet her." at bounding box center [1343, 67] width 234 height 60
click at [1430, 67] on button at bounding box center [1440, 58] width 20 height 20
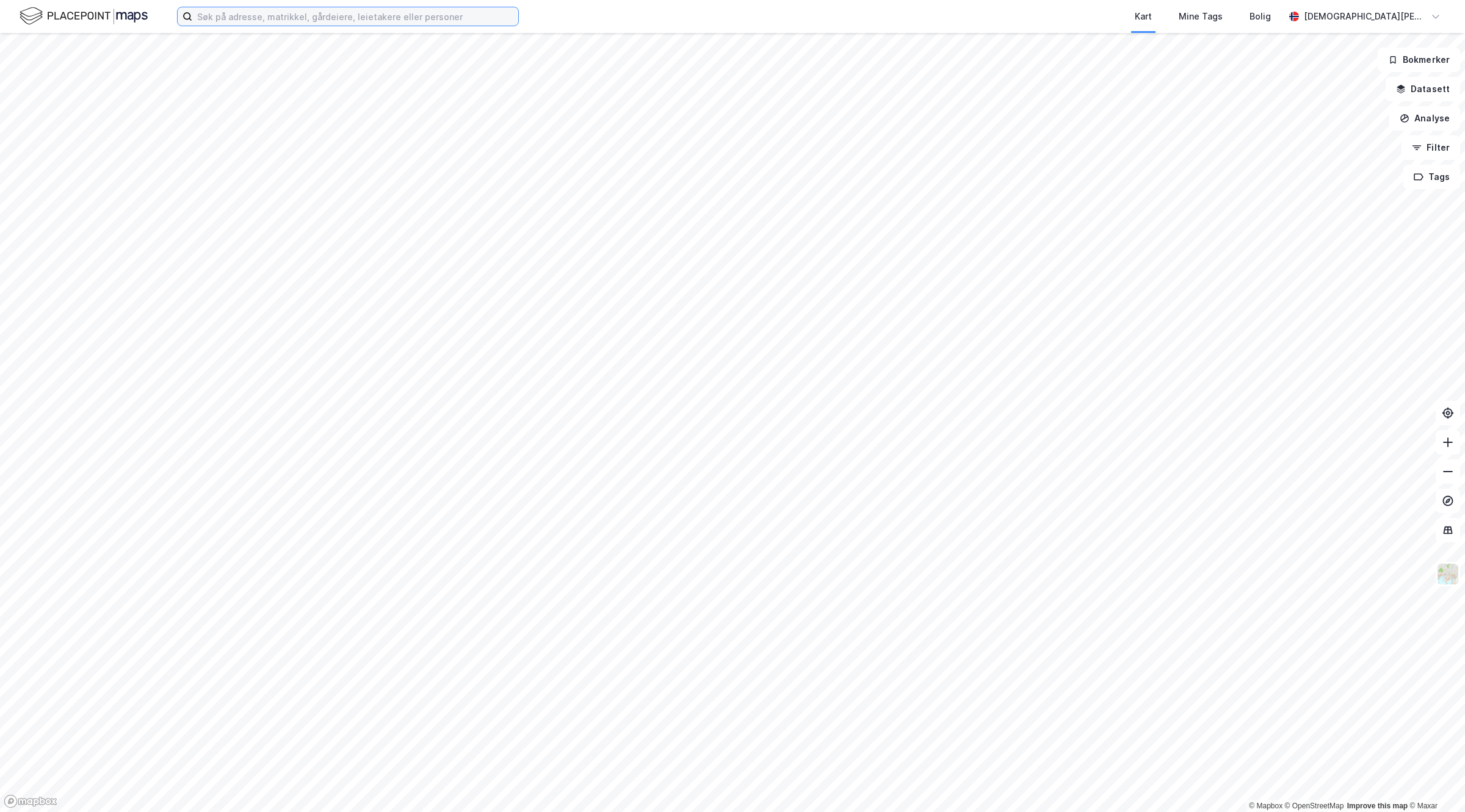
click at [260, 13] on input at bounding box center [355, 16] width 326 height 18
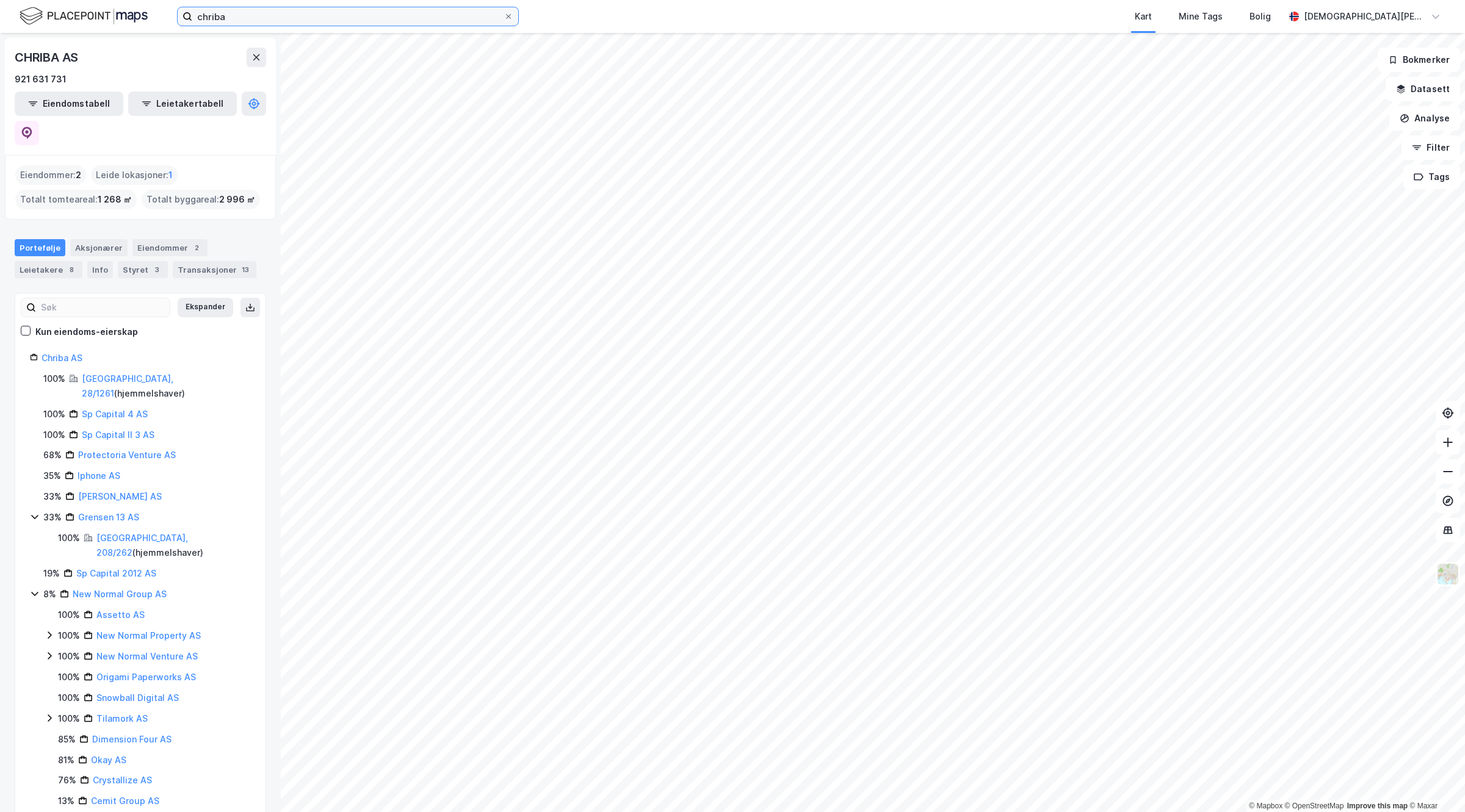
click at [248, 10] on input "chriba" at bounding box center [348, 16] width 311 height 18
type input "chriba"
click at [62, 353] on link "Chriba AS" at bounding box center [61, 358] width 41 height 10
click at [239, 16] on input "chriba" at bounding box center [348, 16] width 311 height 18
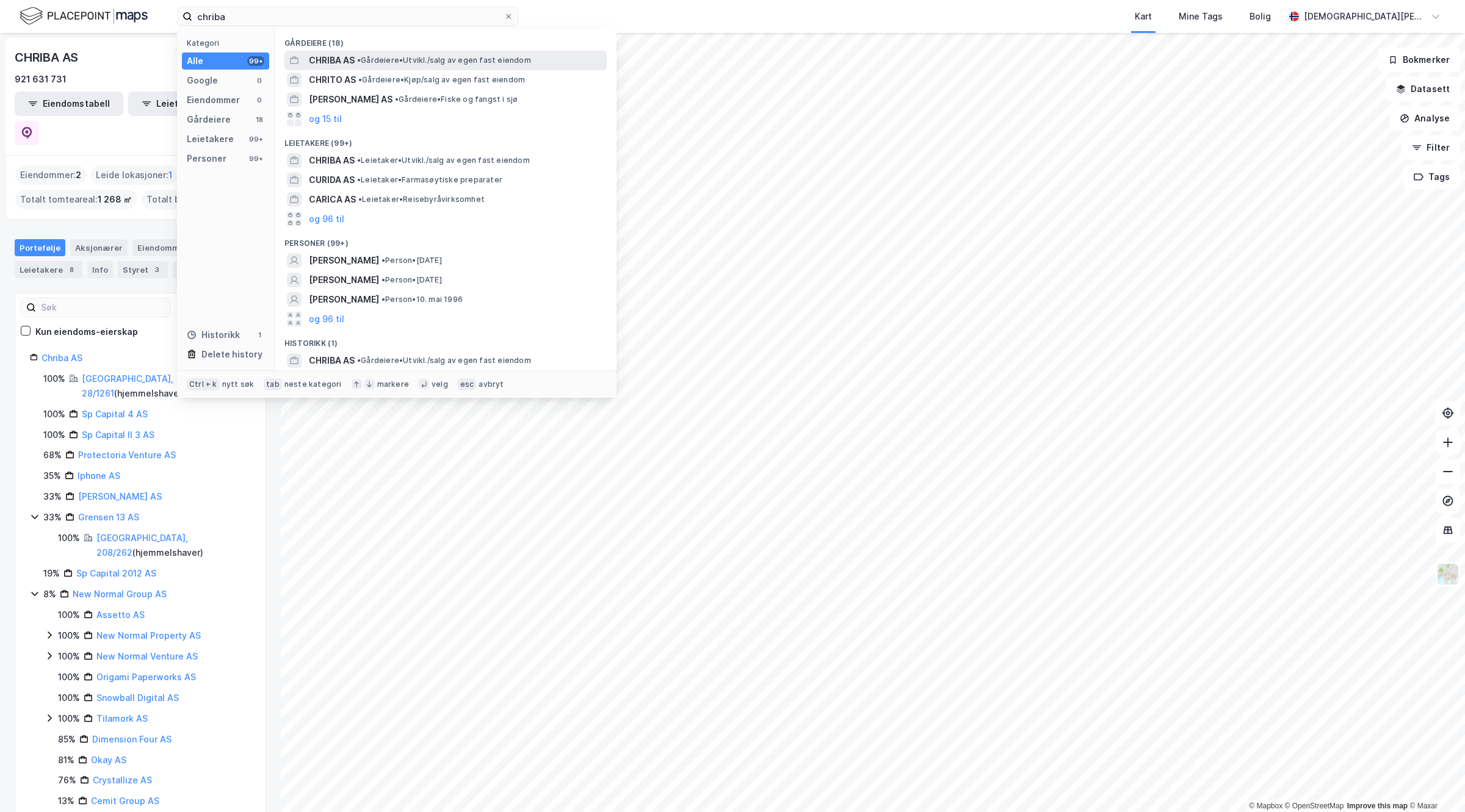
click at [392, 62] on span "• Gårdeiere • Utvikl./salg av egen fast eiendom" at bounding box center [444, 61] width 174 height 10
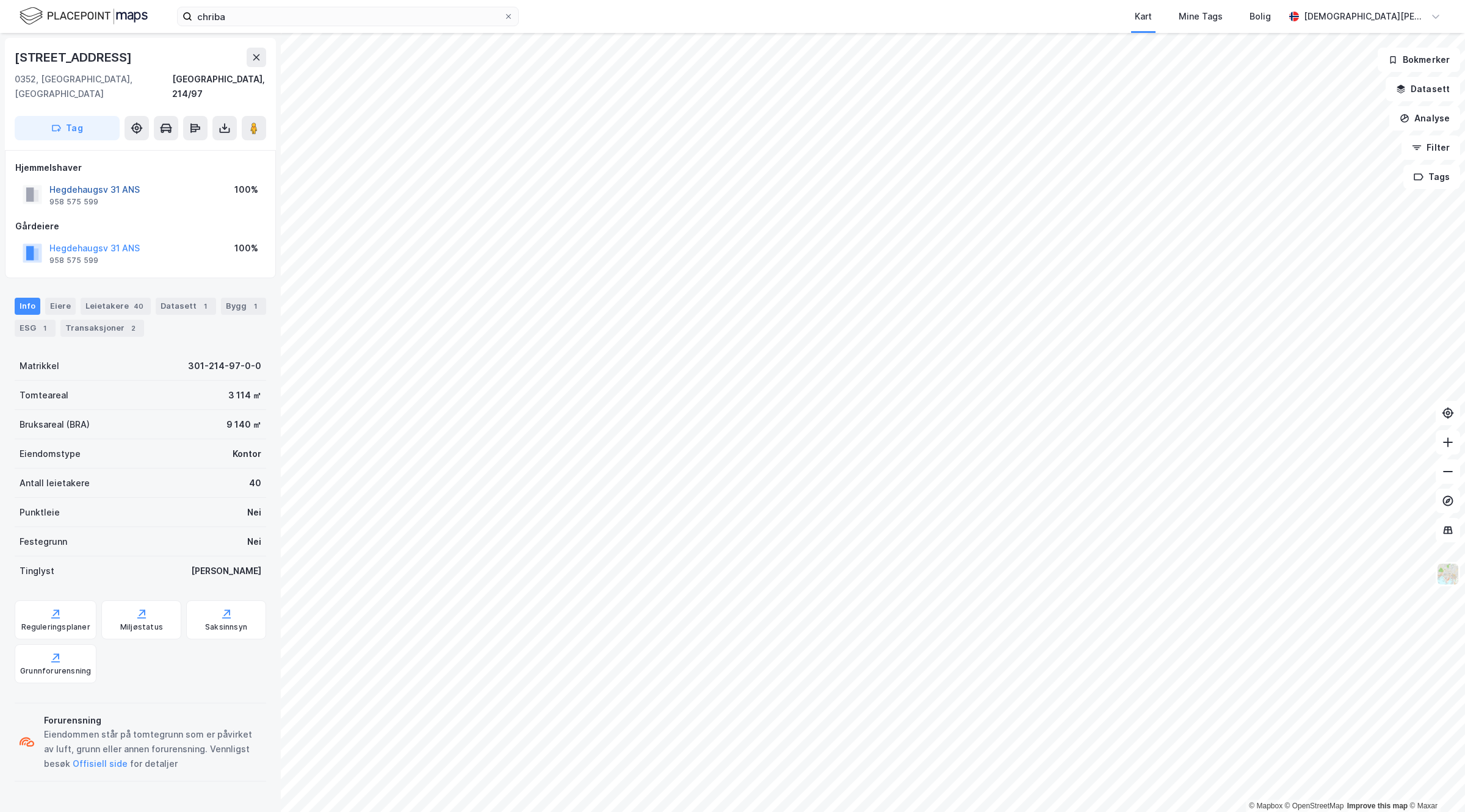
click at [0, 0] on button "Hegdehaugsv 31 ANS" at bounding box center [0, 0] width 0 height 0
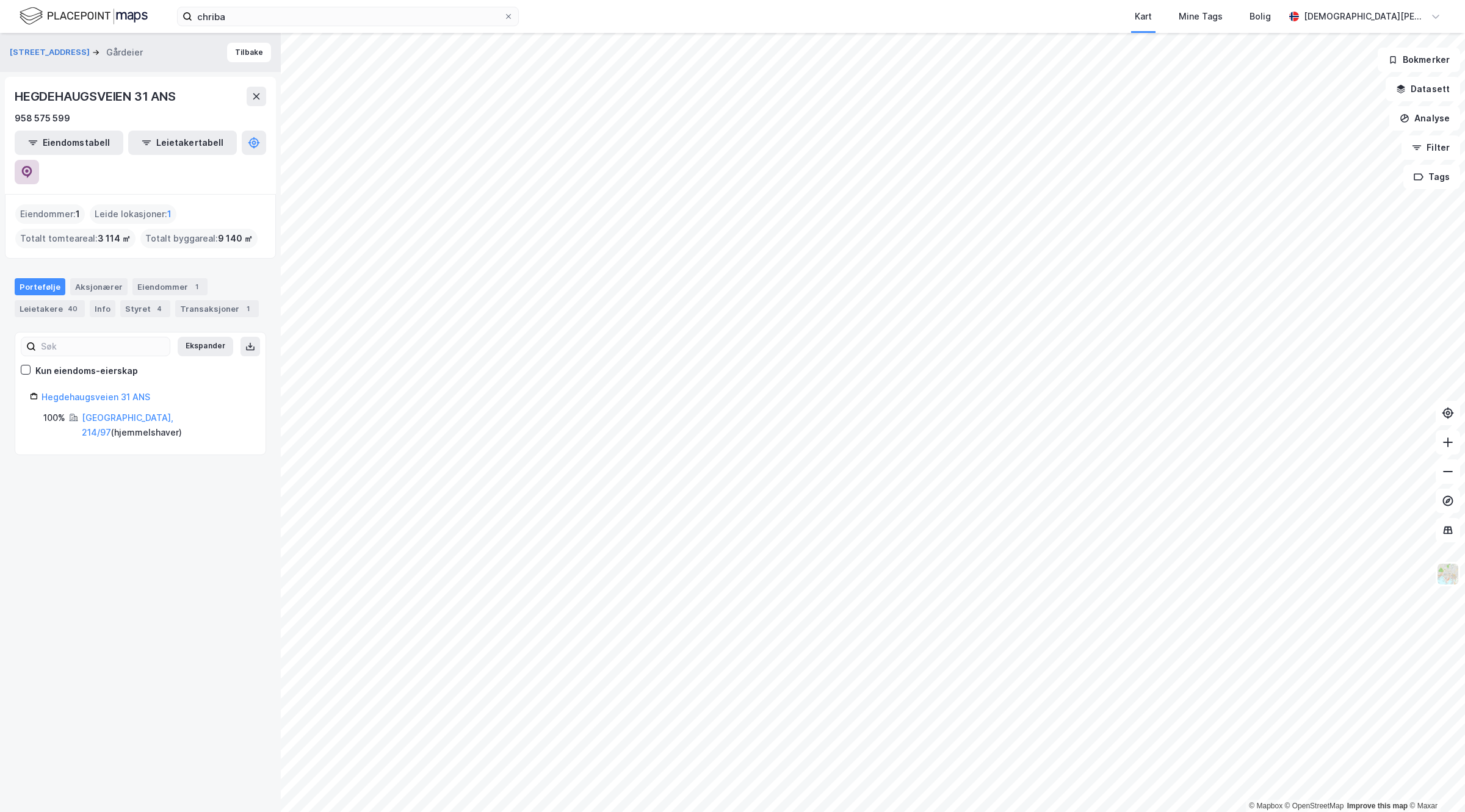
click at [33, 166] on icon at bounding box center [27, 172] width 10 height 12
